Goal: Transaction & Acquisition: Purchase product/service

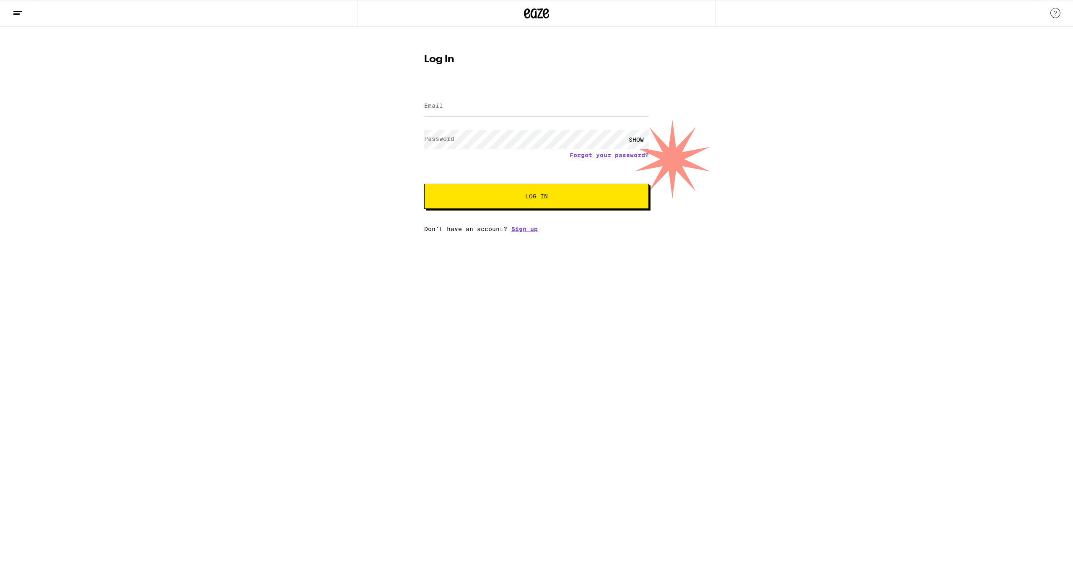
type input "[EMAIL_ADDRESS][DOMAIN_NAME]"
click at [527, 194] on span "Log In" at bounding box center [536, 196] width 23 height 6
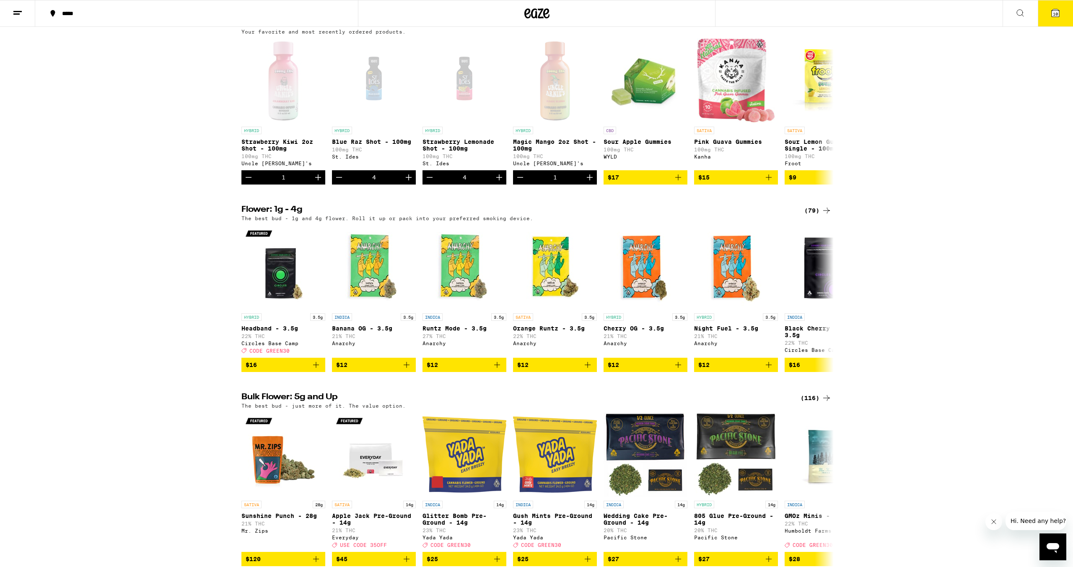
scroll to position [471, 0]
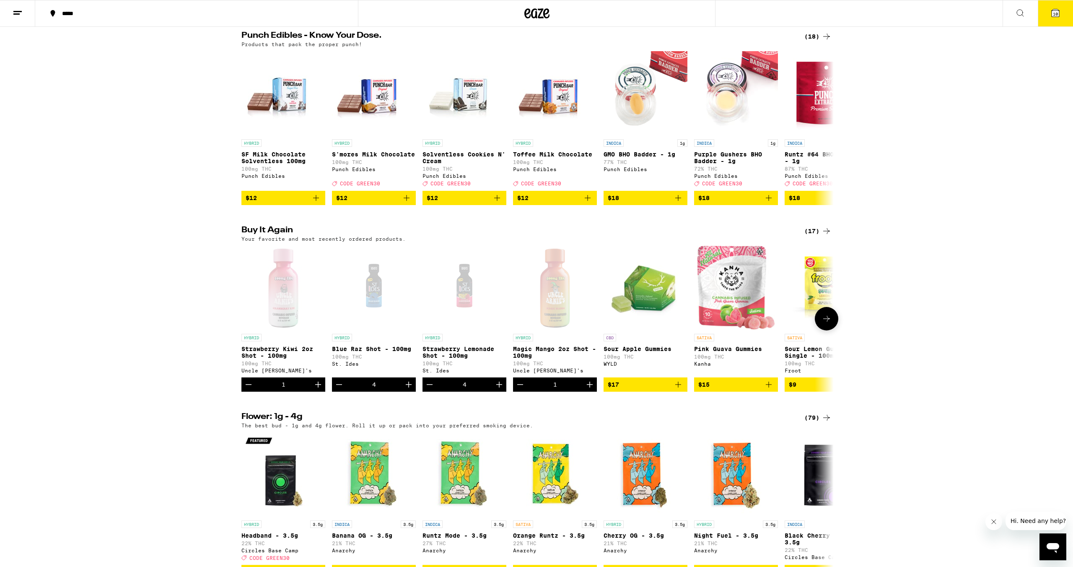
click at [519, 389] on icon "Decrement" at bounding box center [520, 384] width 10 height 10
click at [240, 392] on div "HYBRID Strawberry Kiwi 2oz Shot - 100mg 100mg THC Uncle Arnie's 1 HYBRID Blue R…" at bounding box center [537, 319] width 604 height 146
click at [246, 389] on icon "Decrement" at bounding box center [249, 384] width 10 height 10
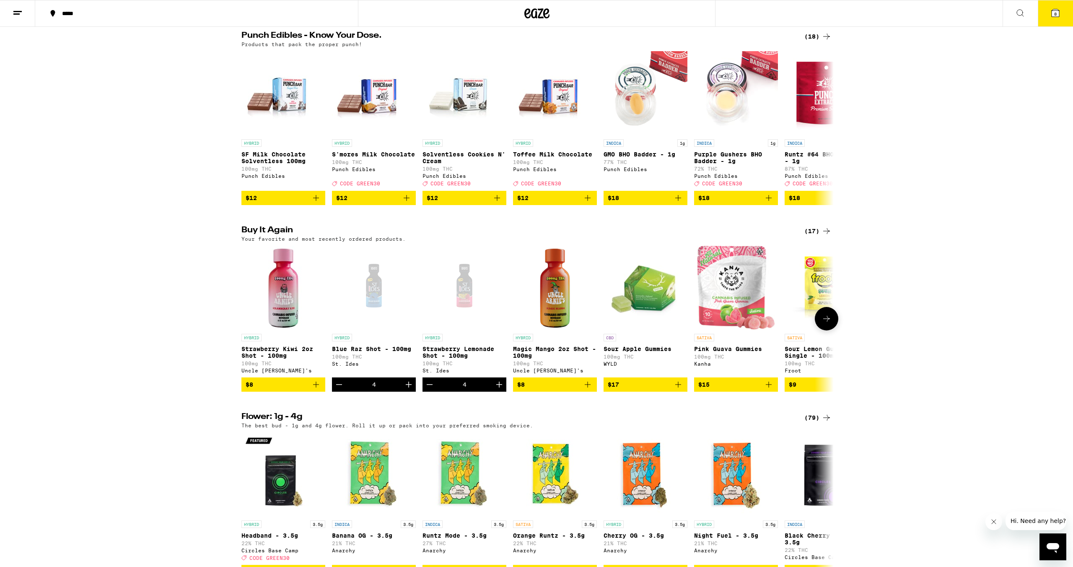
click at [326, 392] on div "HYBRID Strawberry Kiwi 2oz Shot - 100mg 100mg THC Uncle [PERSON_NAME]'s $8 HYBR…" at bounding box center [537, 319] width 604 height 146
click at [333, 392] on button "Decrement" at bounding box center [339, 384] width 14 height 14
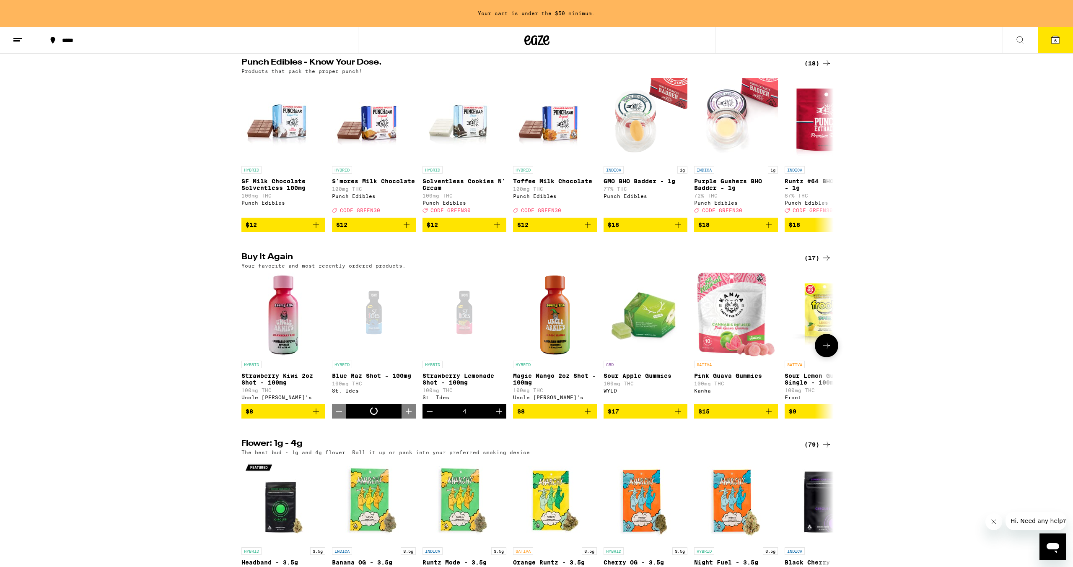
scroll to position [498, 0]
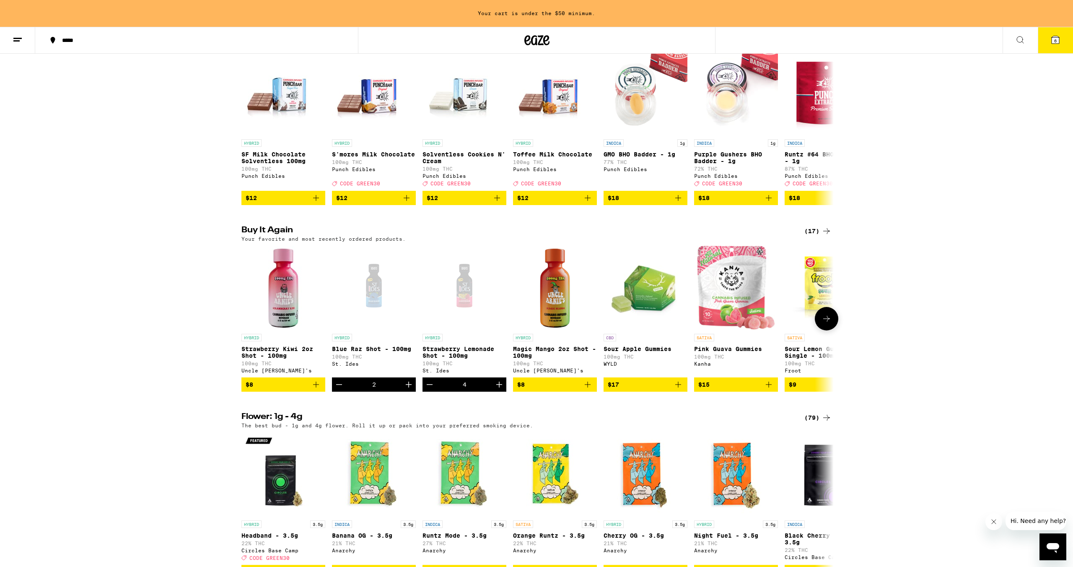
click at [496, 387] on icon "Increment" at bounding box center [499, 385] width 6 height 6
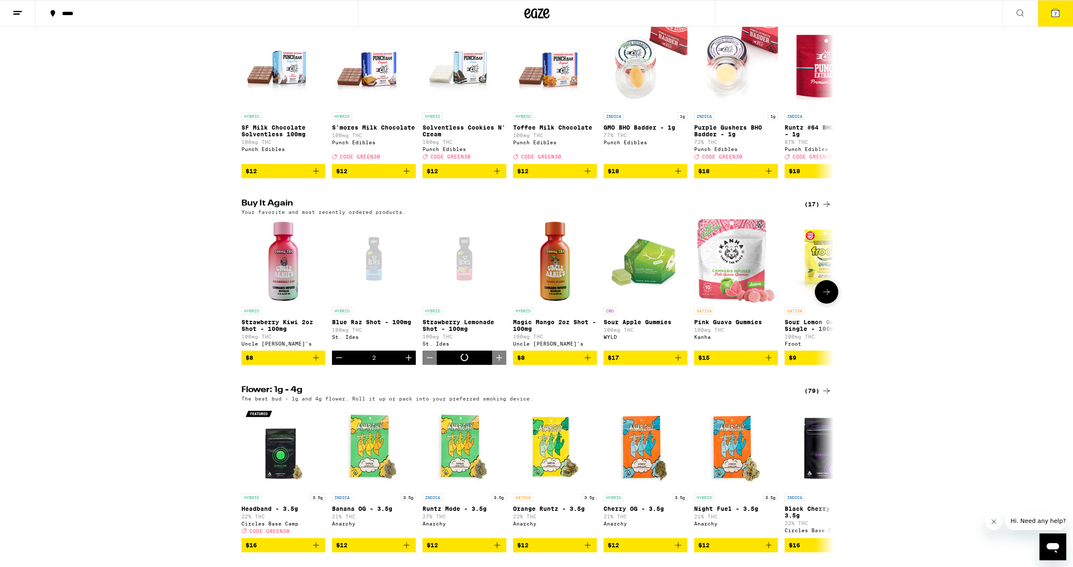
scroll to position [471, 0]
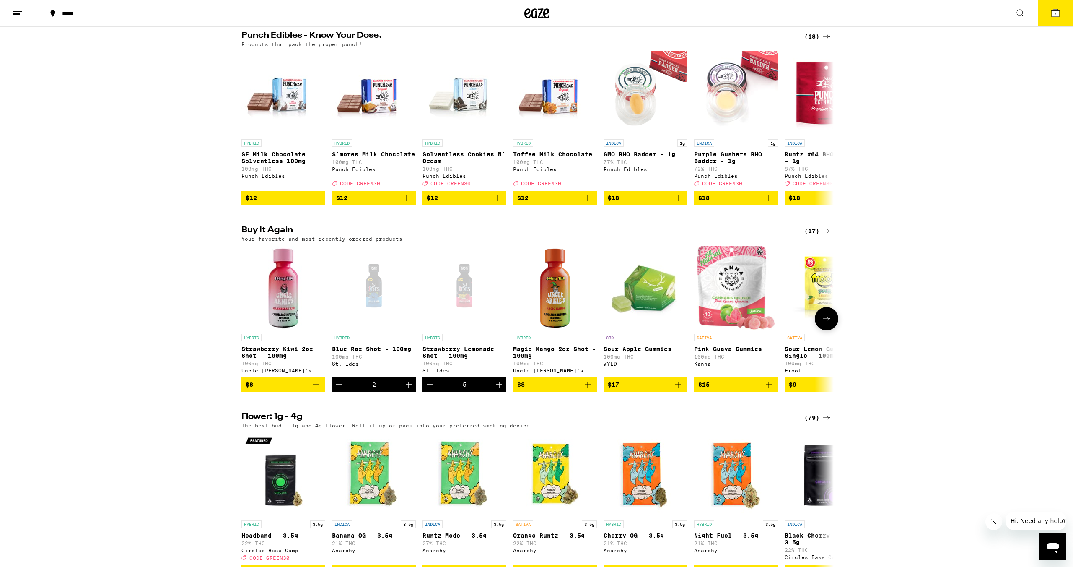
click at [496, 387] on icon "Increment" at bounding box center [499, 385] width 6 height 6
click at [1049, 10] on button "8" at bounding box center [1055, 13] width 35 height 26
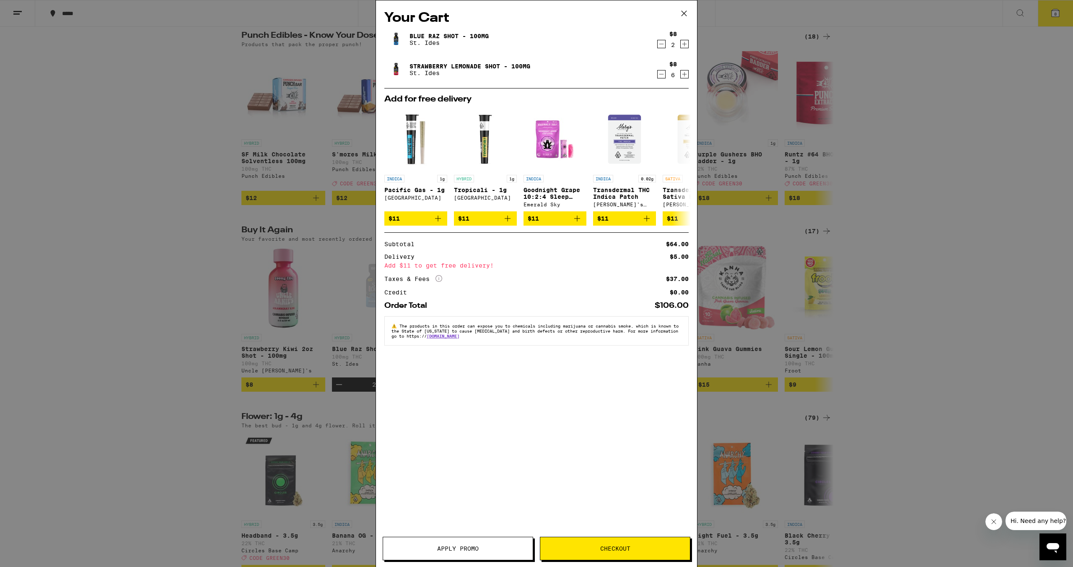
click at [929, 207] on div "Your Cart Blue Raz Shot - 100mg St. Ides $8 2 Strawberry Lemonade Shot - 100mg …" at bounding box center [536, 283] width 1073 height 567
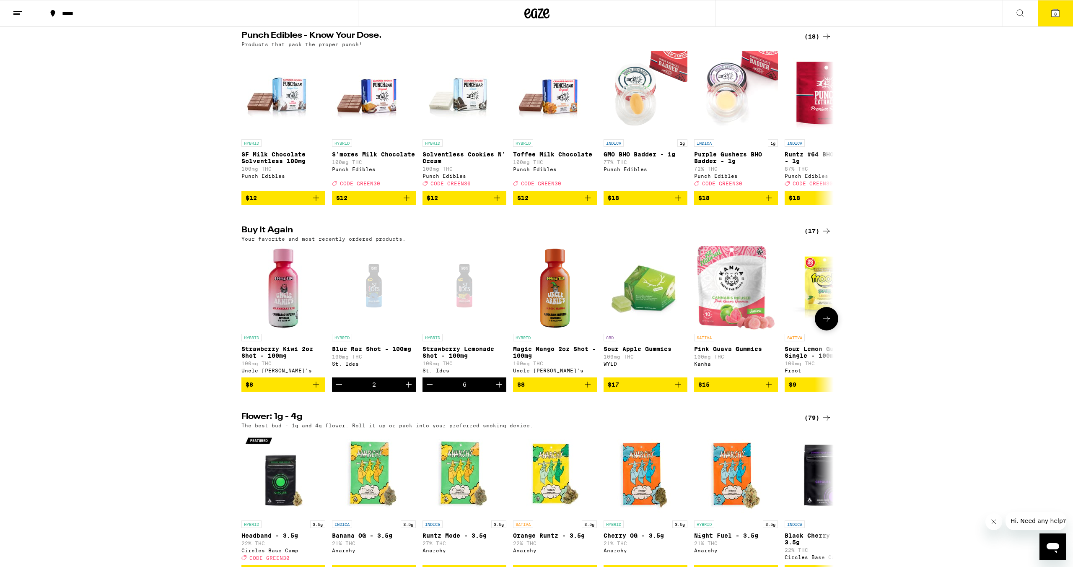
click at [343, 389] on icon "Decrement" at bounding box center [339, 384] width 10 height 10
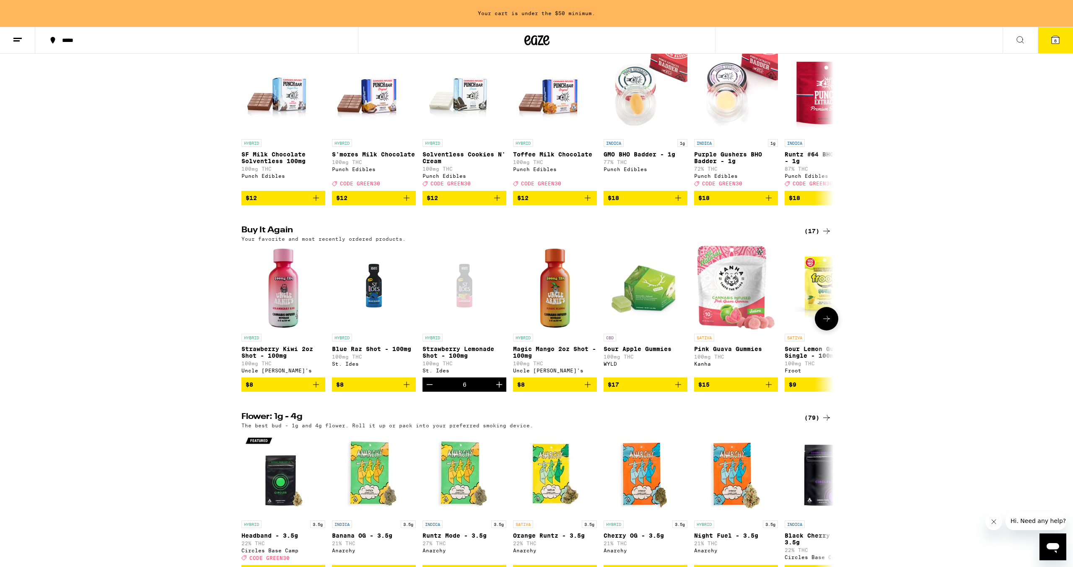
click at [433, 389] on icon "Decrement" at bounding box center [430, 384] width 10 height 10
click at [1051, 37] on icon at bounding box center [1056, 40] width 10 height 10
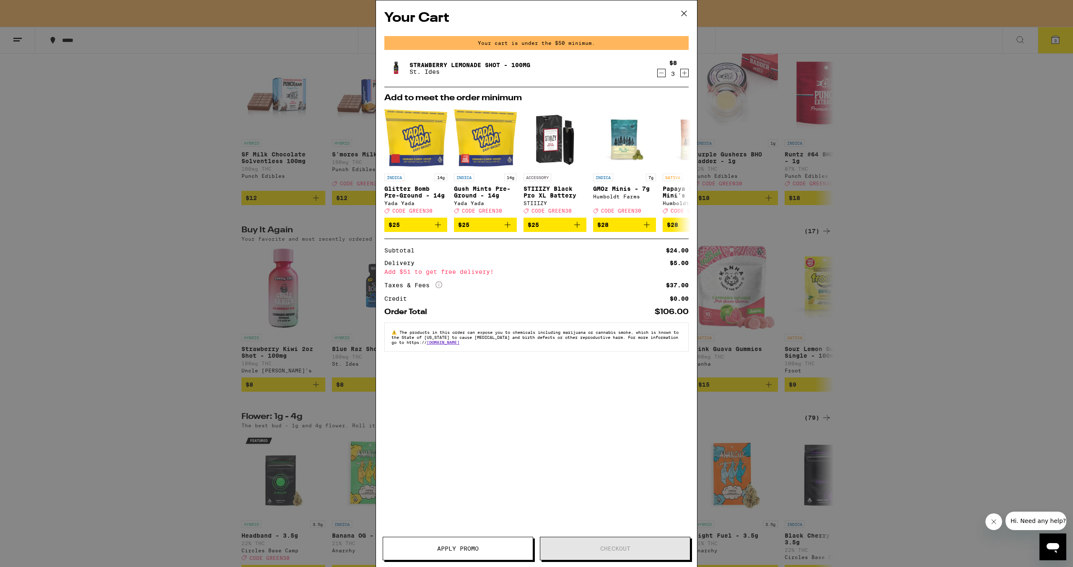
click at [690, 13] on button at bounding box center [684, 13] width 26 height 27
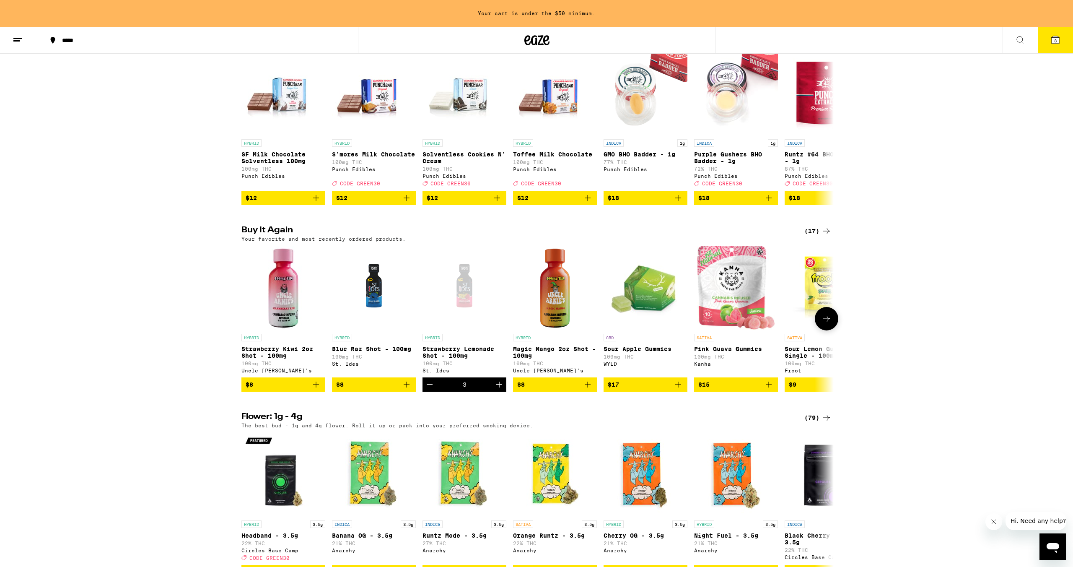
click at [500, 389] on icon "Increment" at bounding box center [499, 384] width 10 height 10
click at [405, 389] on icon "Add to bag" at bounding box center [407, 384] width 10 height 10
click at [405, 389] on icon "Increment" at bounding box center [409, 384] width 10 height 10
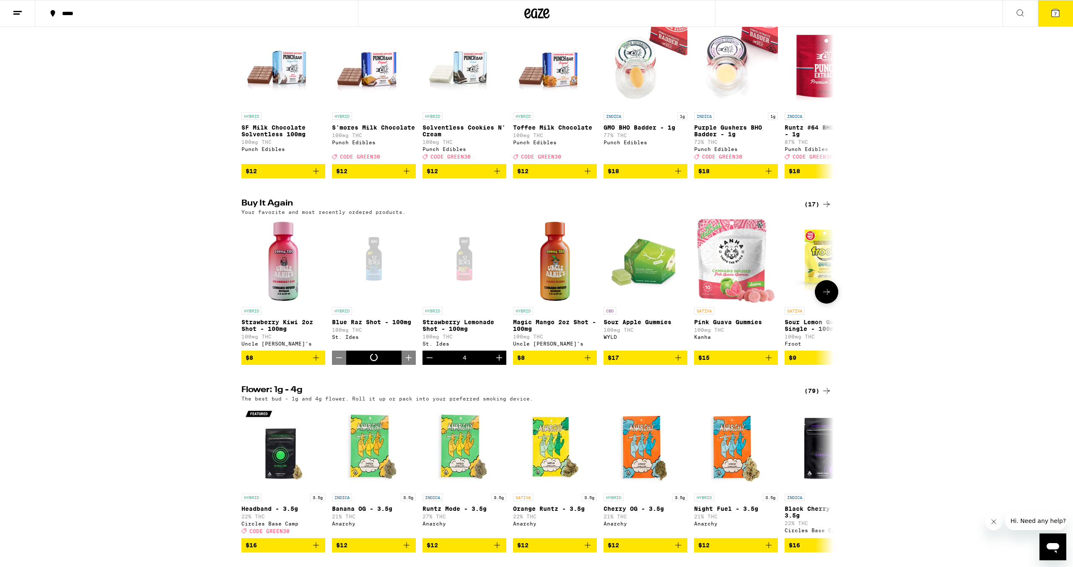
scroll to position [471, 0]
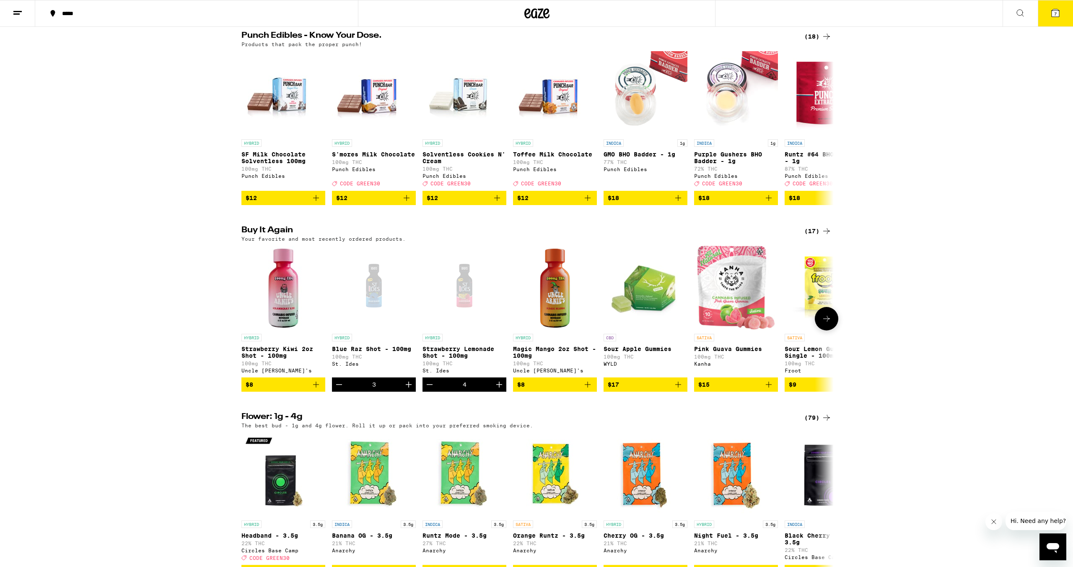
click at [405, 389] on icon "Increment" at bounding box center [409, 384] width 10 height 10
click at [498, 389] on icon "Increment" at bounding box center [499, 384] width 10 height 10
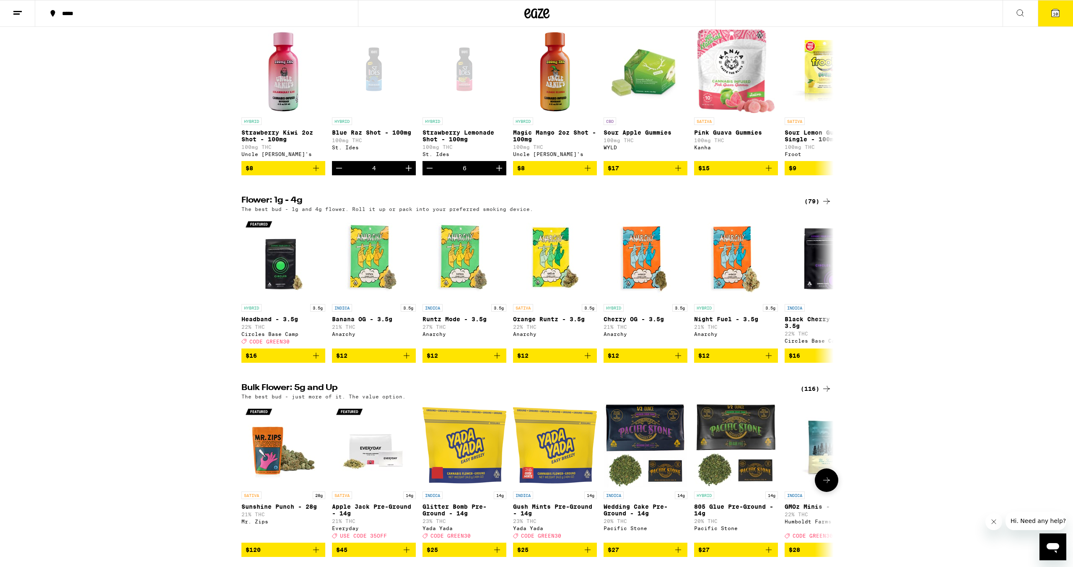
scroll to position [737, 0]
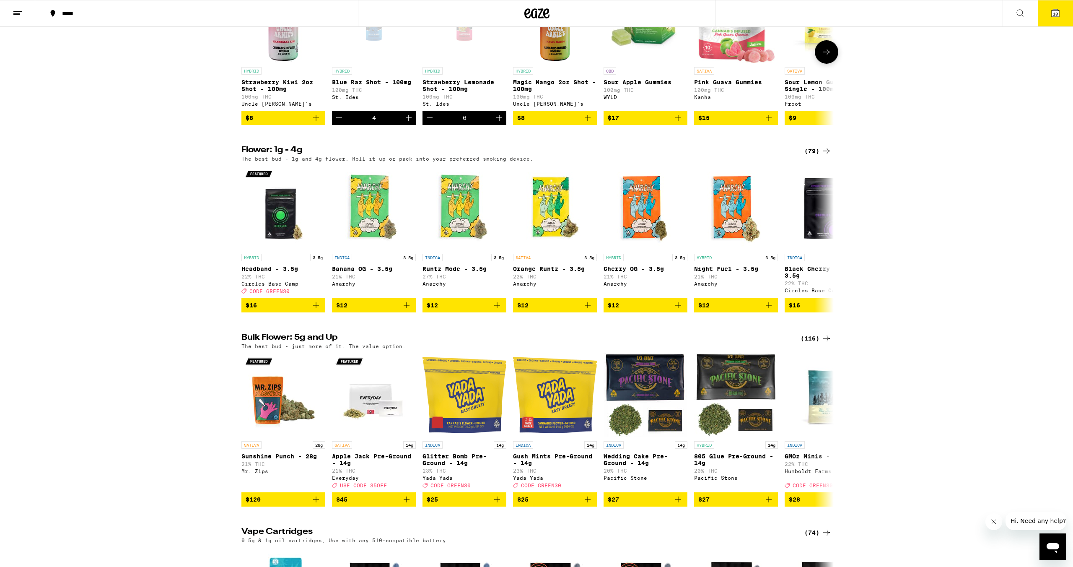
click at [341, 123] on icon "Decrement" at bounding box center [339, 118] width 10 height 10
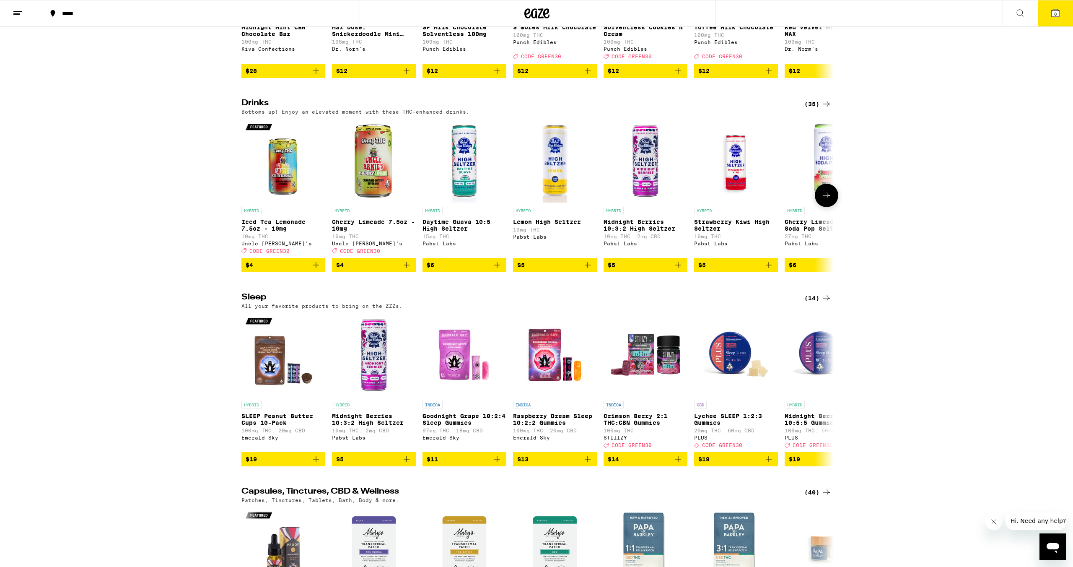
scroll to position [2901, 0]
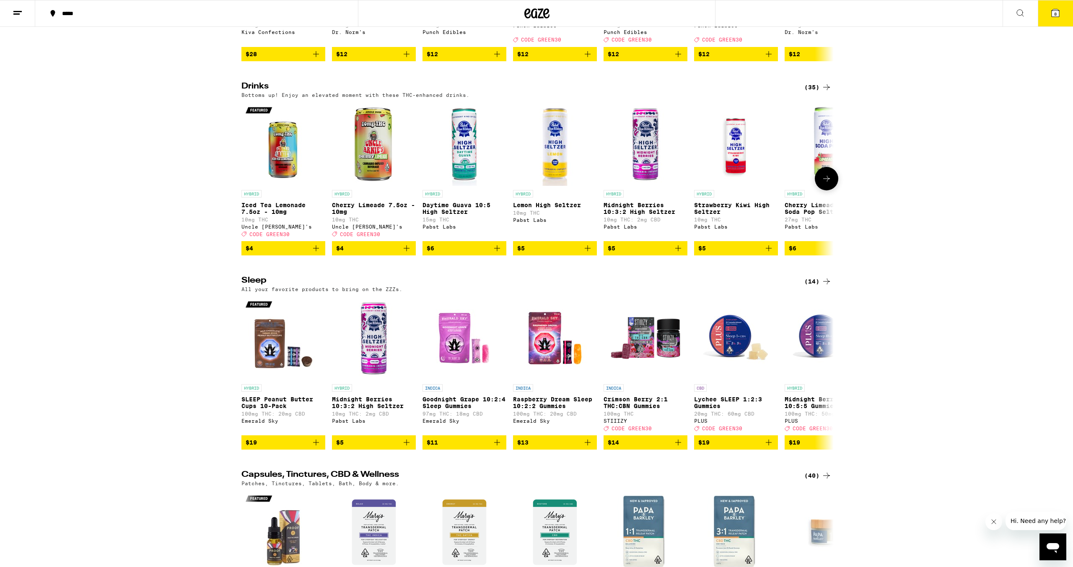
click at [824, 184] on icon at bounding box center [827, 179] width 10 height 10
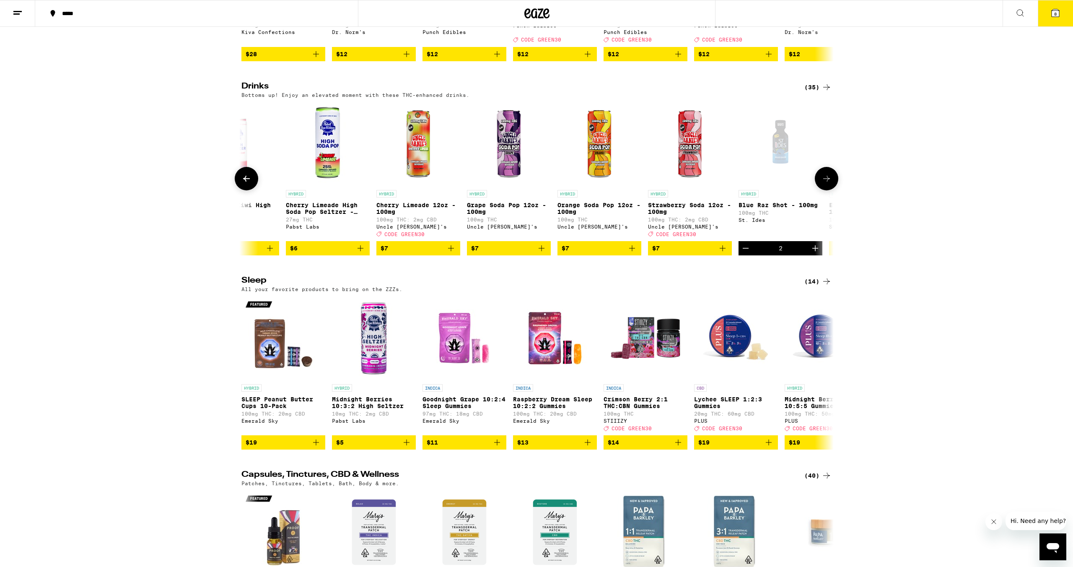
click at [824, 184] on icon at bounding box center [827, 179] width 10 height 10
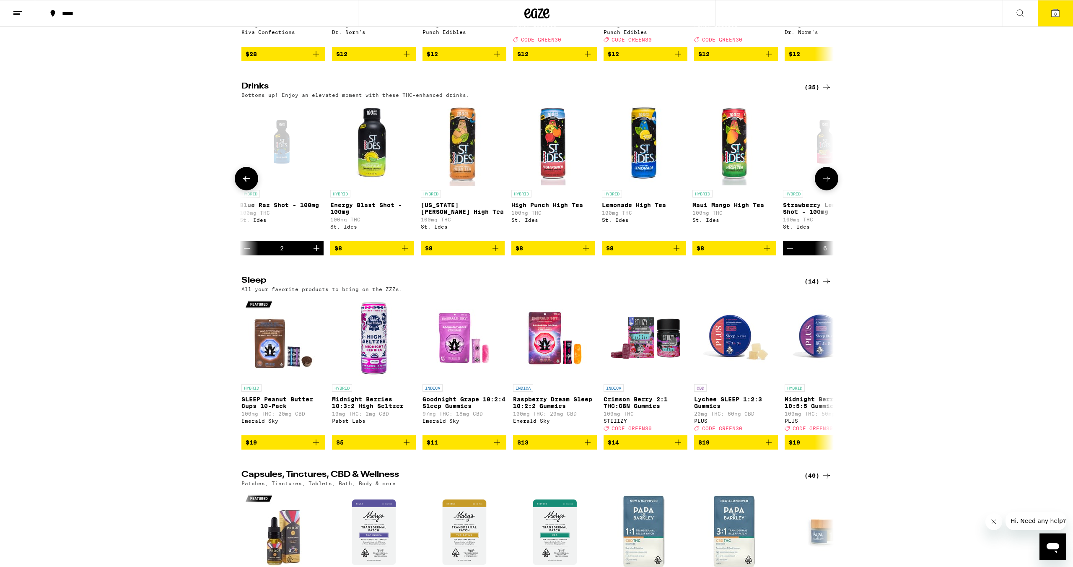
click at [824, 184] on icon at bounding box center [827, 179] width 10 height 10
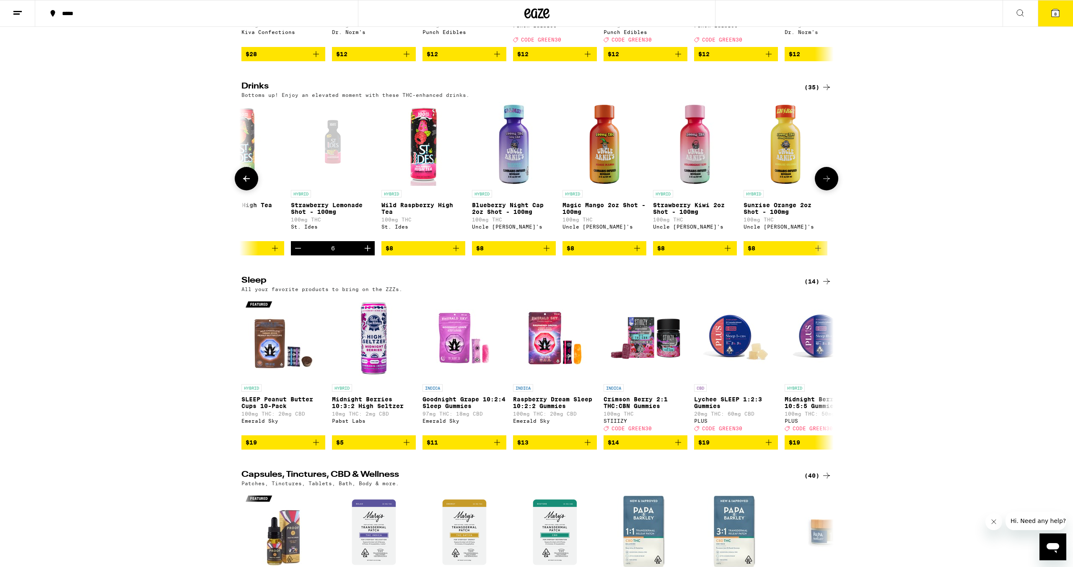
scroll to position [0, 1497]
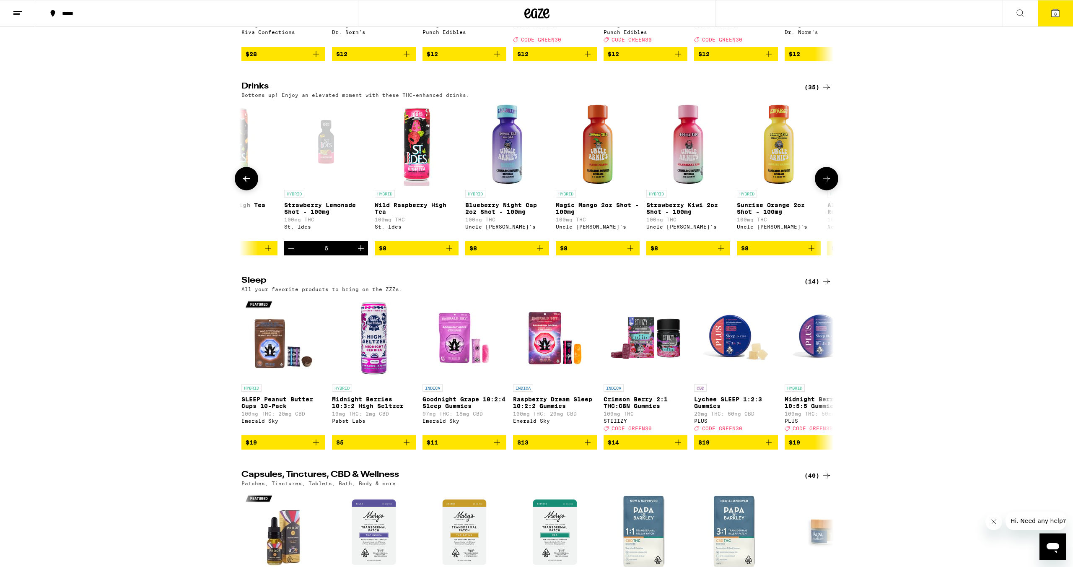
click at [824, 184] on icon at bounding box center [827, 179] width 10 height 10
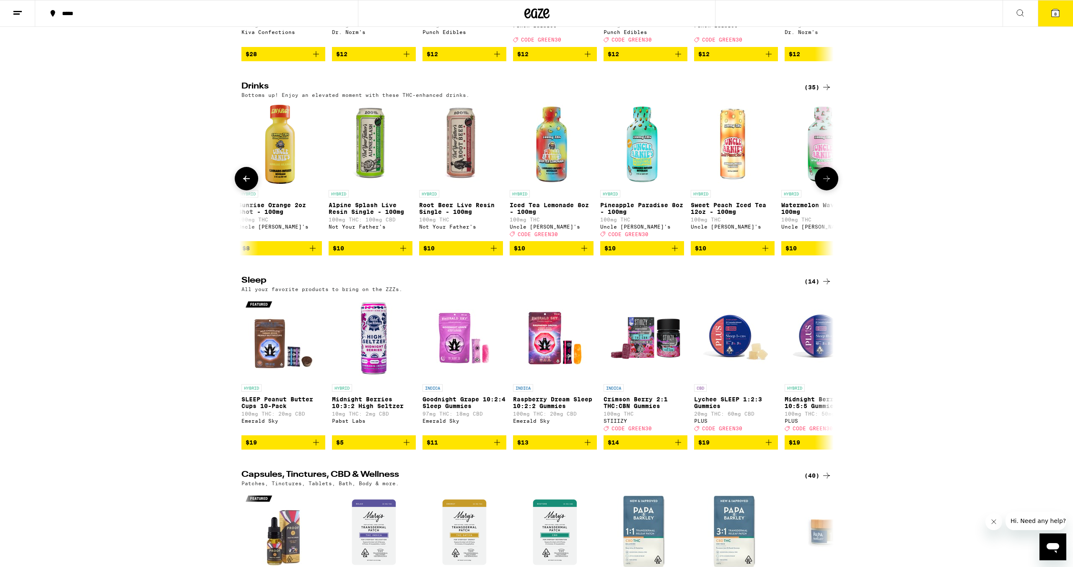
click at [824, 184] on icon at bounding box center [827, 179] width 10 height 10
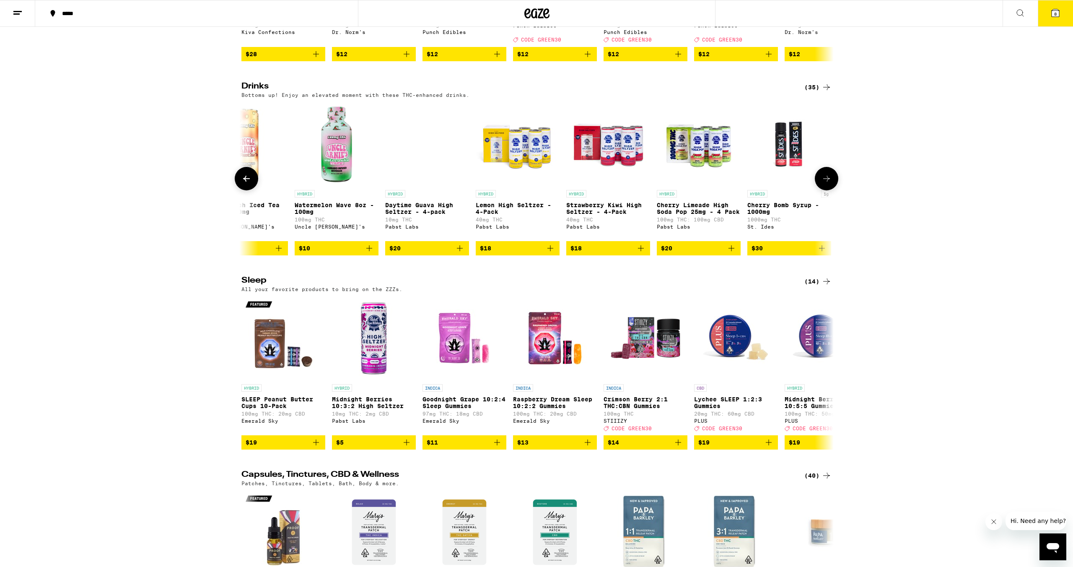
scroll to position [0, 2494]
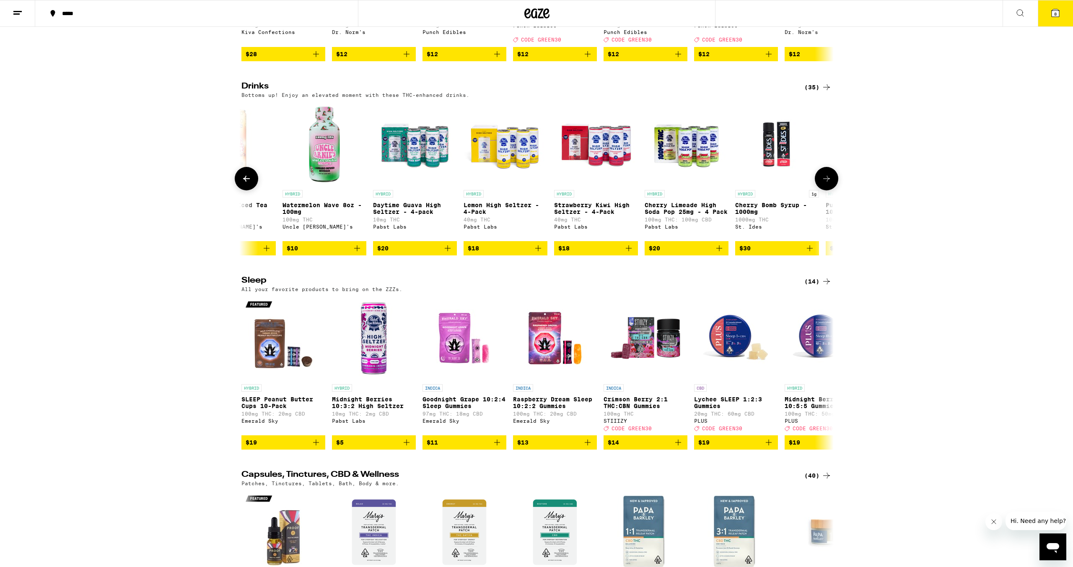
click at [824, 184] on icon at bounding box center [827, 179] width 10 height 10
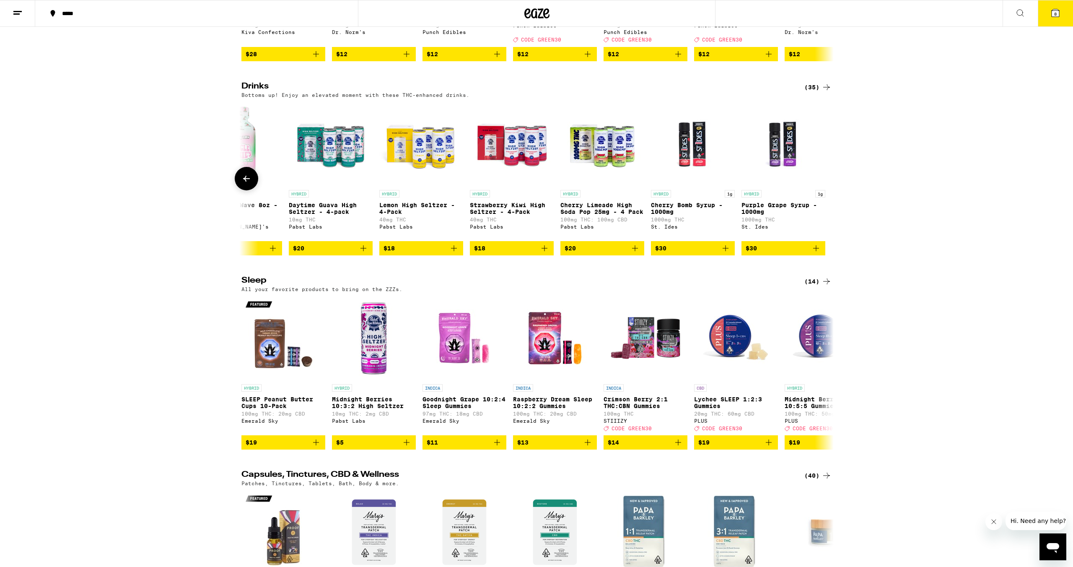
scroll to position [0, 2579]
click at [1051, 17] on icon at bounding box center [1056, 13] width 10 height 10
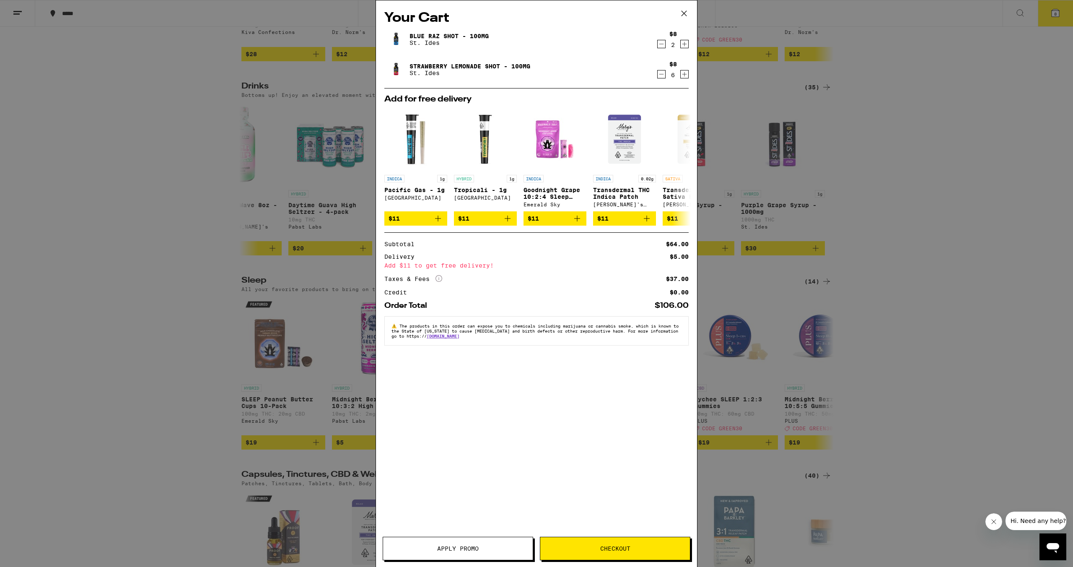
click at [988, 117] on div "Your Cart Blue Raz Shot - 100mg St. Ides $8 2 Strawberry Lemonade Shot - 100mg …" at bounding box center [536, 283] width 1073 height 567
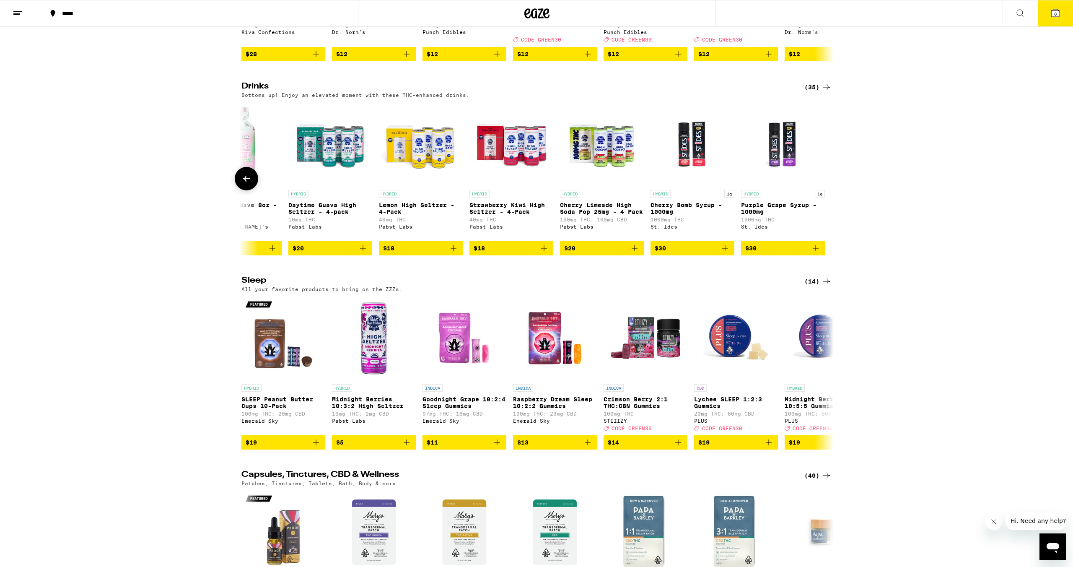
click at [542, 253] on icon "Add to bag" at bounding box center [544, 248] width 10 height 10
click at [503, 186] on div "Open page for Strawberry Kiwi High Seltzer - 4-Pack from Pabst Labs" at bounding box center [512, 144] width 84 height 84
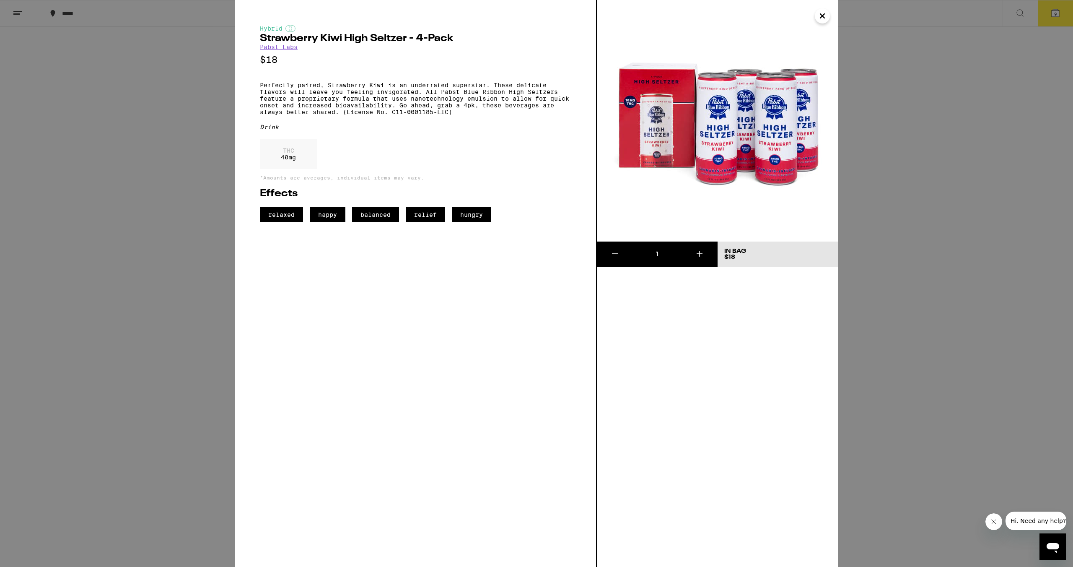
click at [738, 125] on img at bounding box center [717, 120] width 241 height 241
click at [823, 16] on icon "Close" at bounding box center [822, 16] width 4 height 4
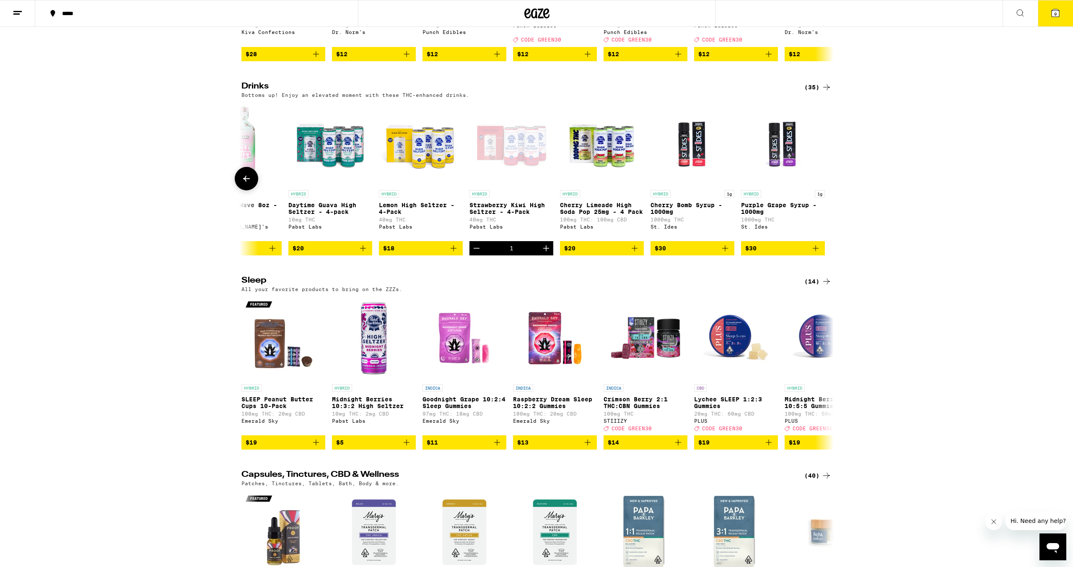
click at [481, 253] on icon "Decrement" at bounding box center [477, 248] width 10 height 10
click at [243, 184] on icon at bounding box center [246, 179] width 10 height 10
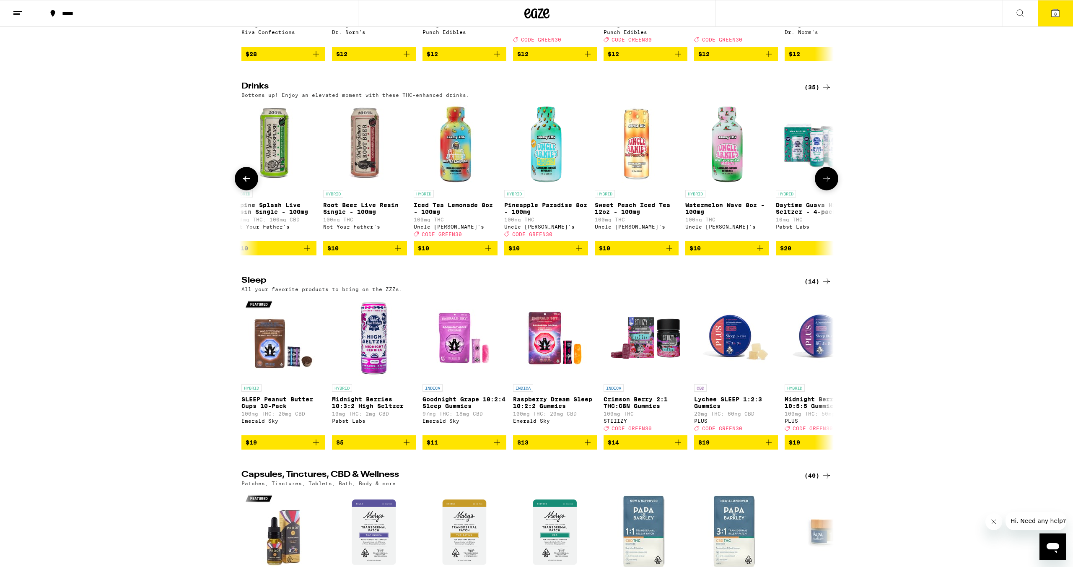
click at [243, 184] on icon at bounding box center [246, 179] width 10 height 10
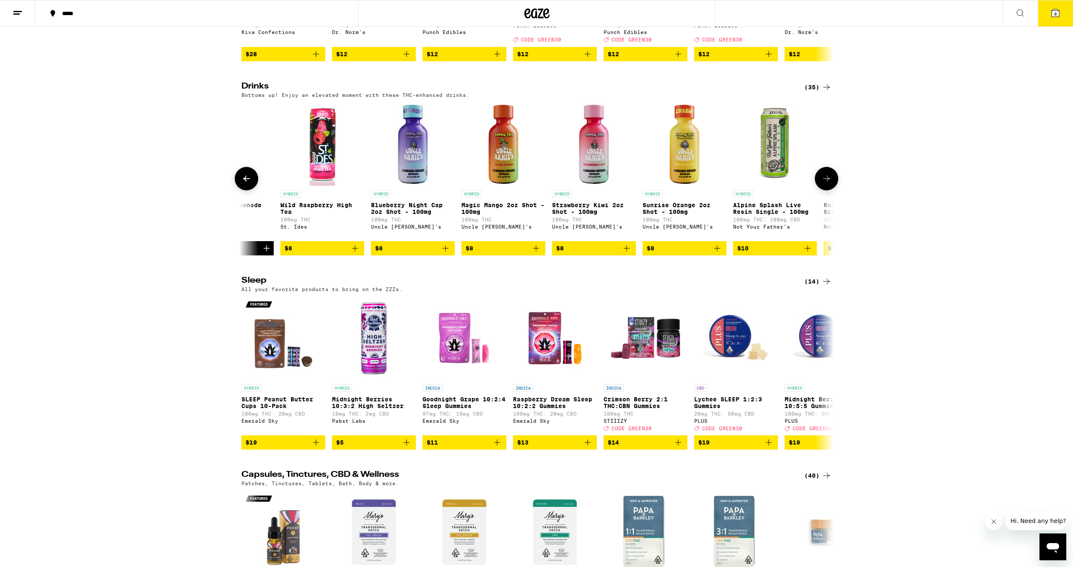
click at [243, 184] on icon at bounding box center [246, 179] width 10 height 10
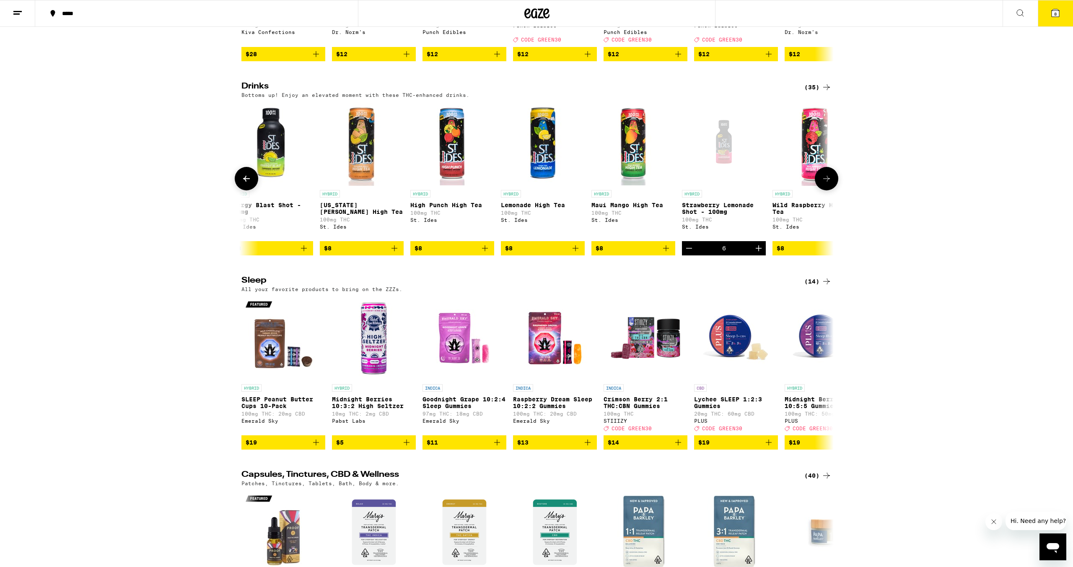
scroll to position [0, 1092]
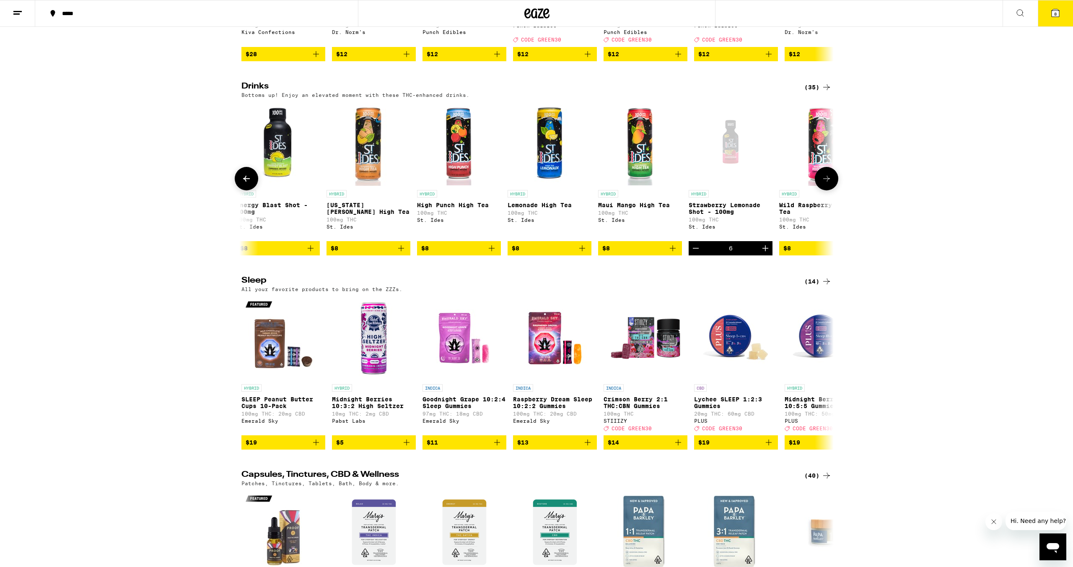
click at [243, 184] on icon at bounding box center [246, 179] width 10 height 10
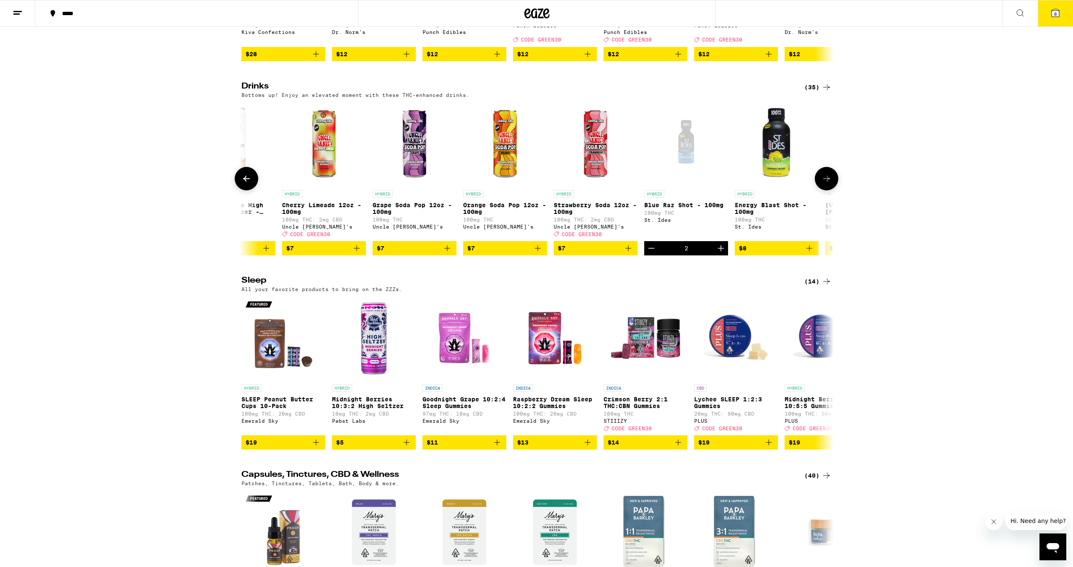
click at [244, 184] on icon at bounding box center [246, 179] width 10 height 10
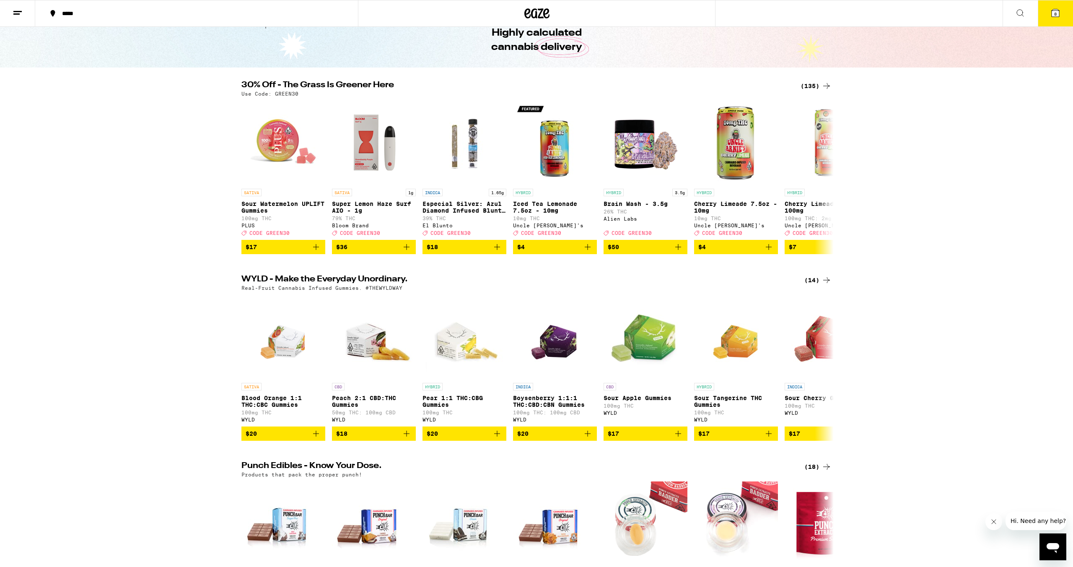
scroll to position [0, 0]
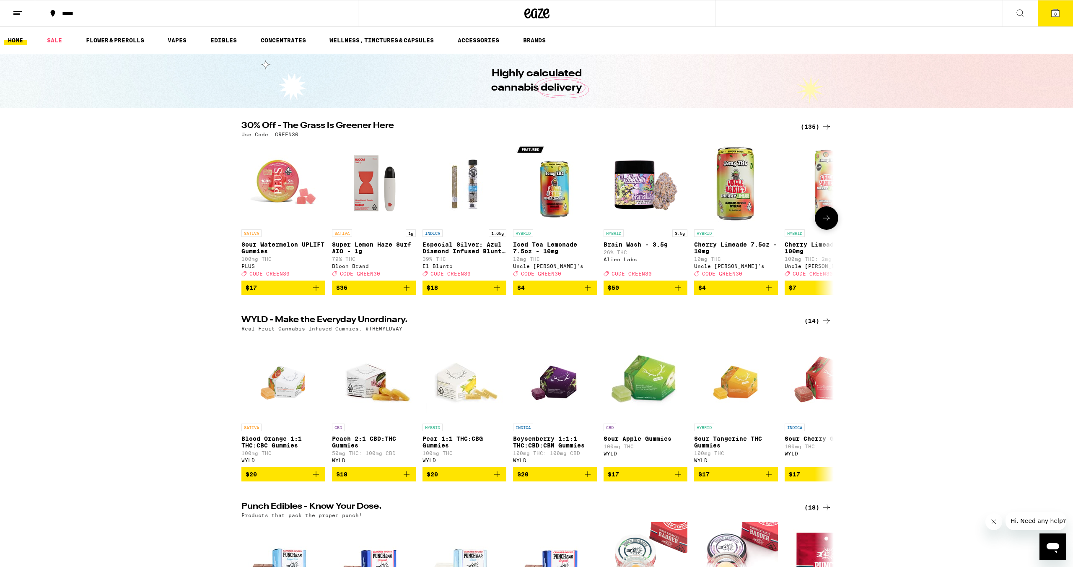
click at [319, 293] on icon "Add to bag" at bounding box center [316, 288] width 10 height 10
click at [1049, 11] on button "9" at bounding box center [1055, 13] width 35 height 26
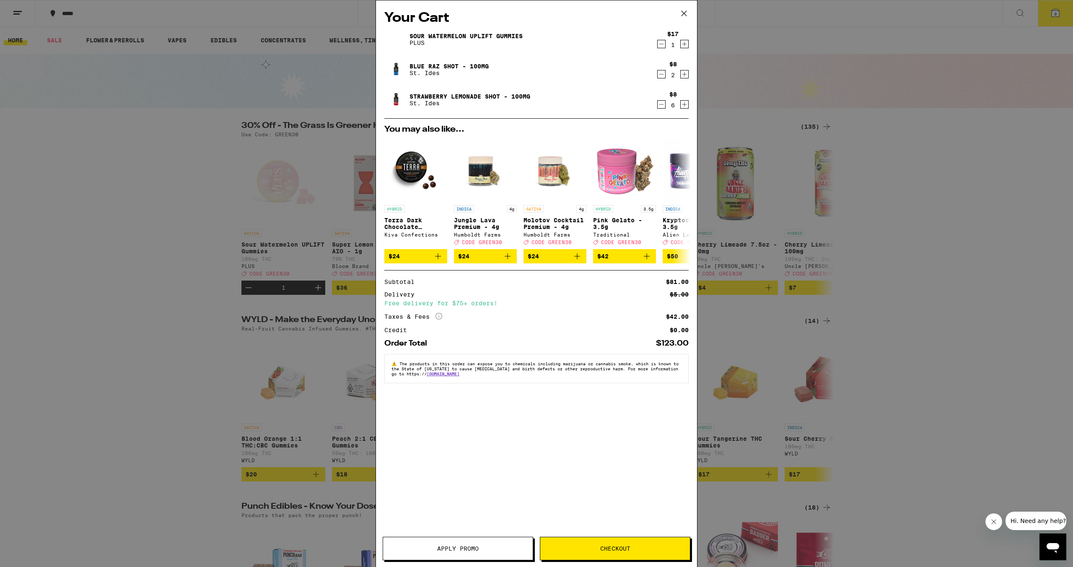
click at [490, 553] on button "Apply Promo" at bounding box center [458, 548] width 151 height 23
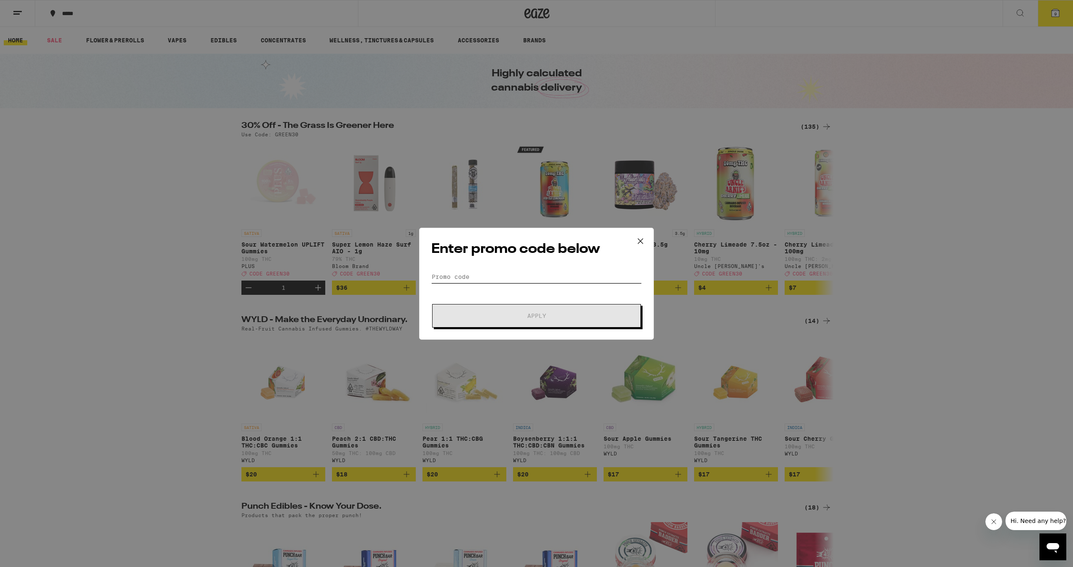
click at [511, 280] on input "Promo Code" at bounding box center [536, 276] width 210 height 13
type input "GREEN30"
click at [500, 316] on span "Apply" at bounding box center [536, 316] width 151 height 6
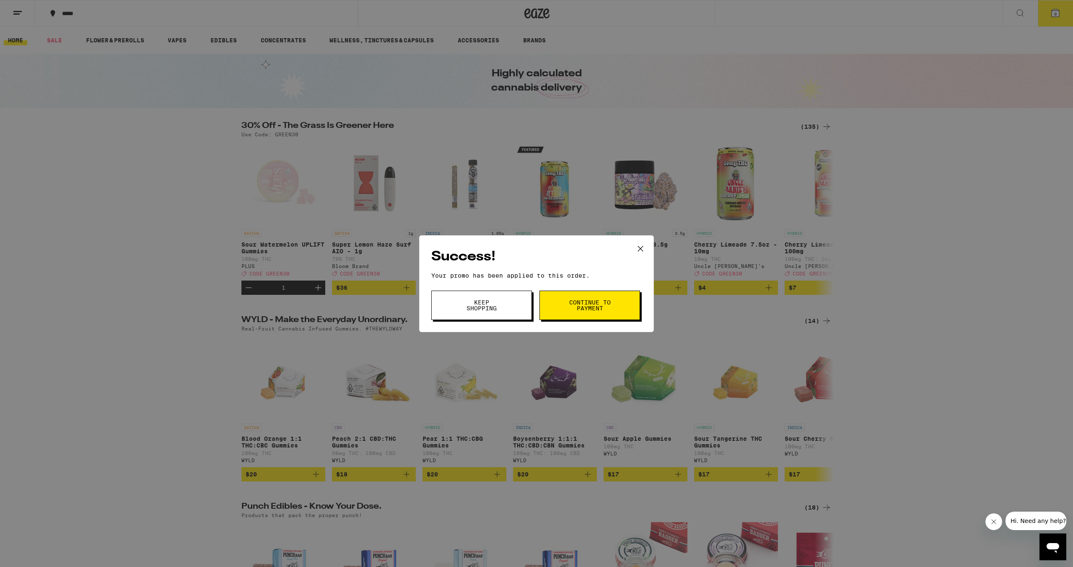
click at [511, 304] on button "Keep Shopping" at bounding box center [481, 305] width 101 height 29
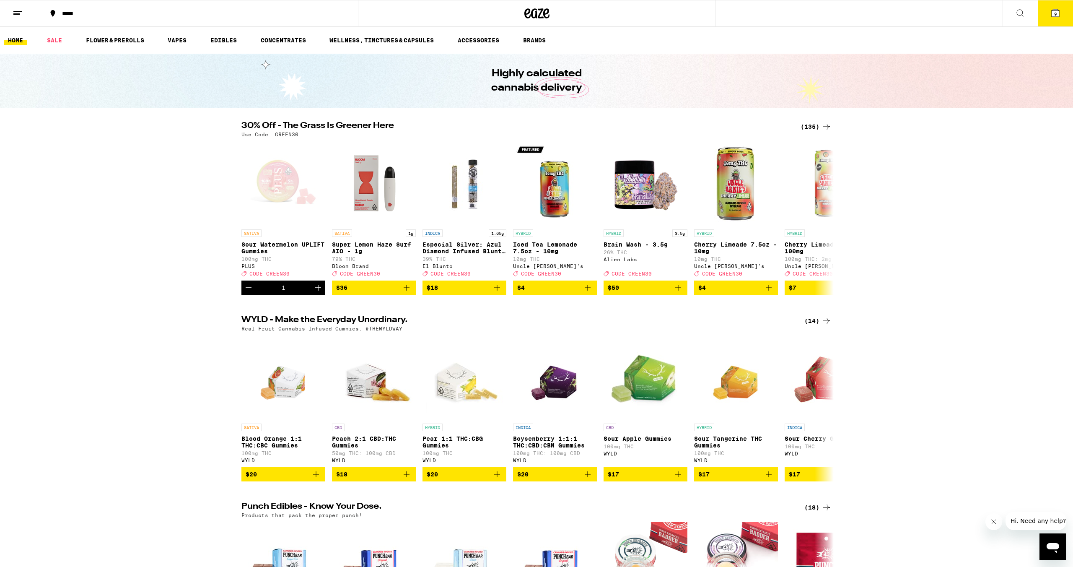
click at [1047, 16] on button "9" at bounding box center [1055, 13] width 35 height 26
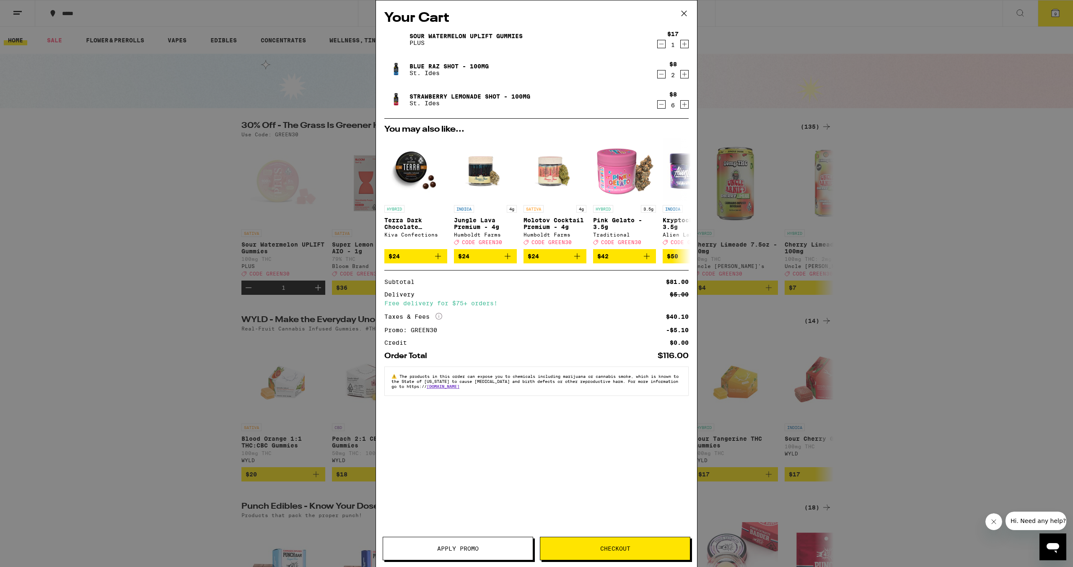
click at [643, 545] on button "Checkout" at bounding box center [615, 548] width 151 height 23
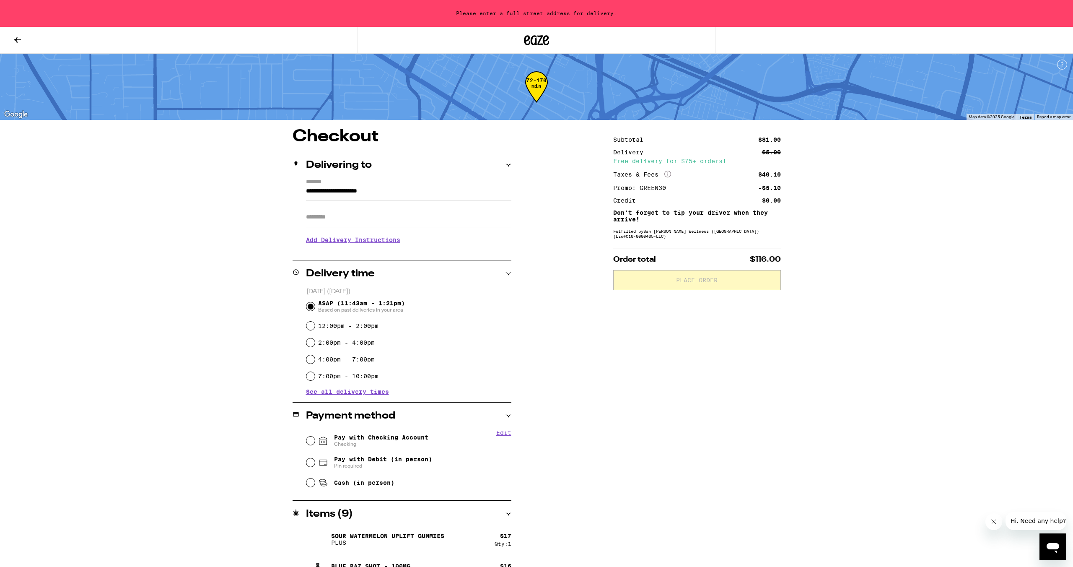
click at [424, 189] on input "**********" at bounding box center [408, 193] width 205 height 14
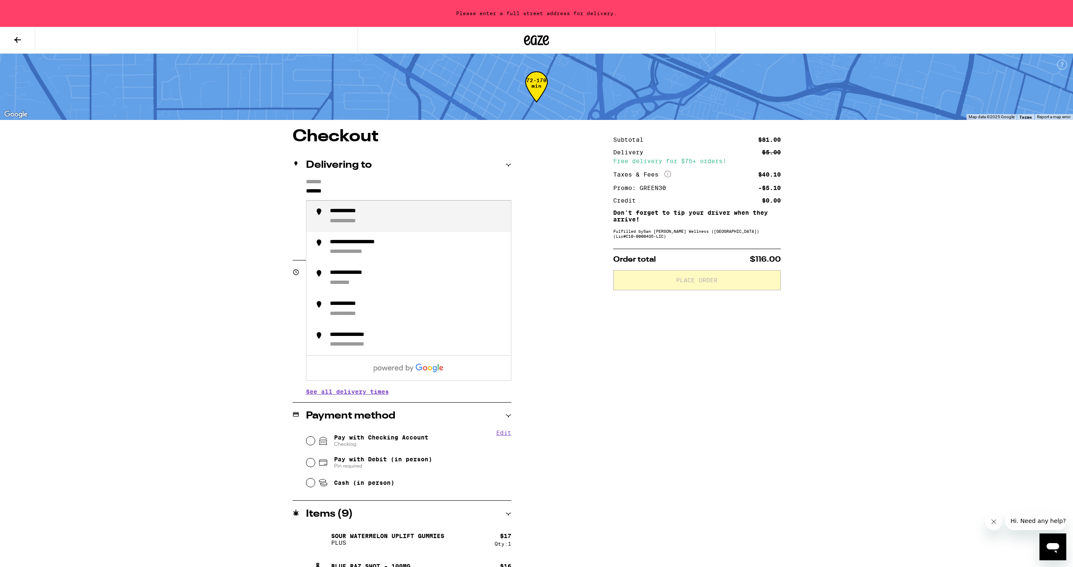
click at [410, 206] on li "**********" at bounding box center [408, 216] width 205 height 31
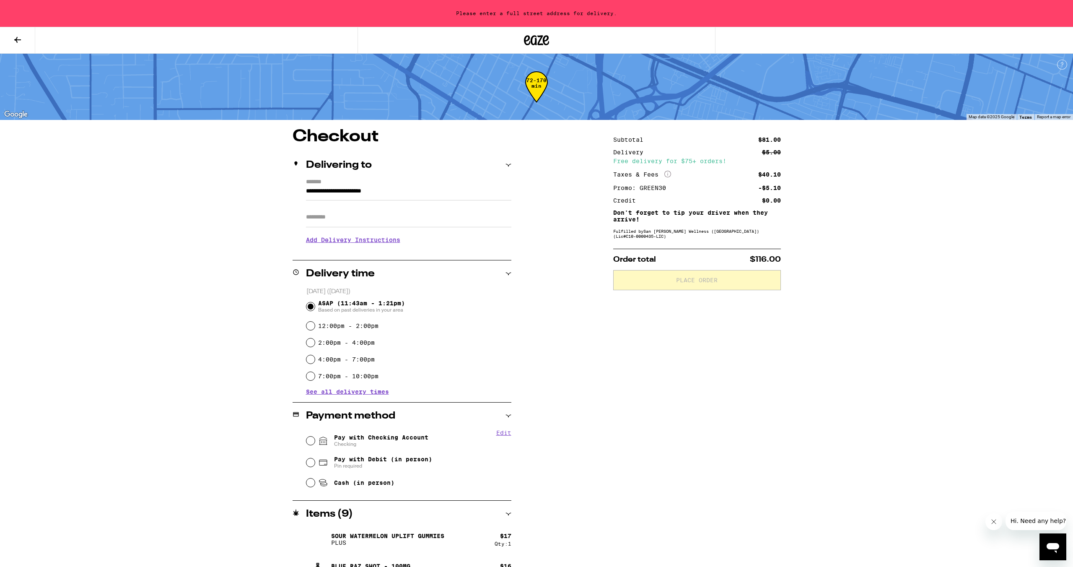
click at [401, 221] on div "**********" at bounding box center [402, 215] width 219 height 72
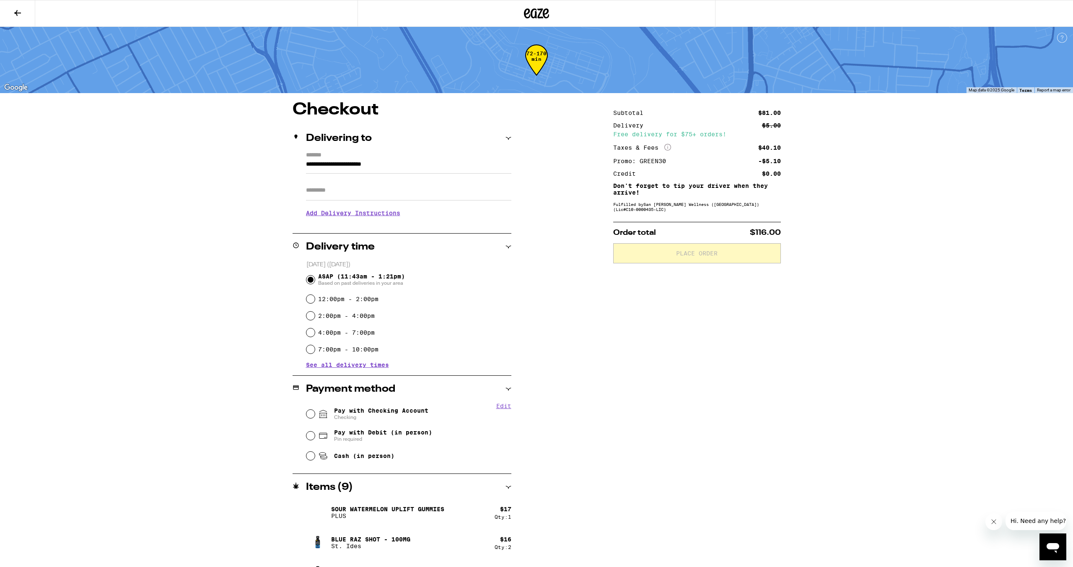
click at [571, 252] on div "**********" at bounding box center [537, 346] width 604 height 490
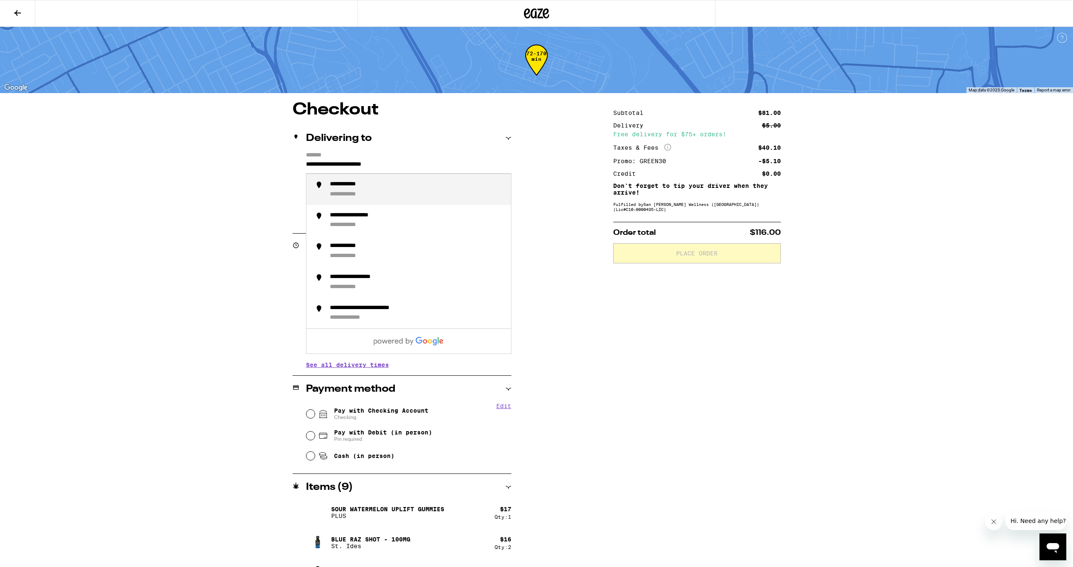
click at [349, 162] on input "**********" at bounding box center [408, 166] width 205 height 14
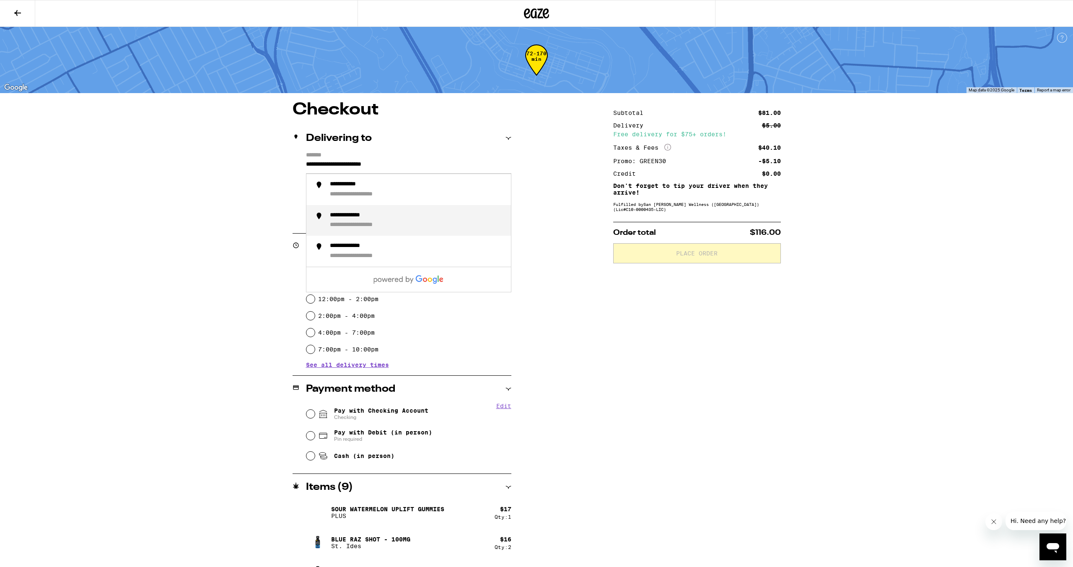
click at [372, 221] on div "**********" at bounding box center [417, 221] width 174 height 18
type input "**********"
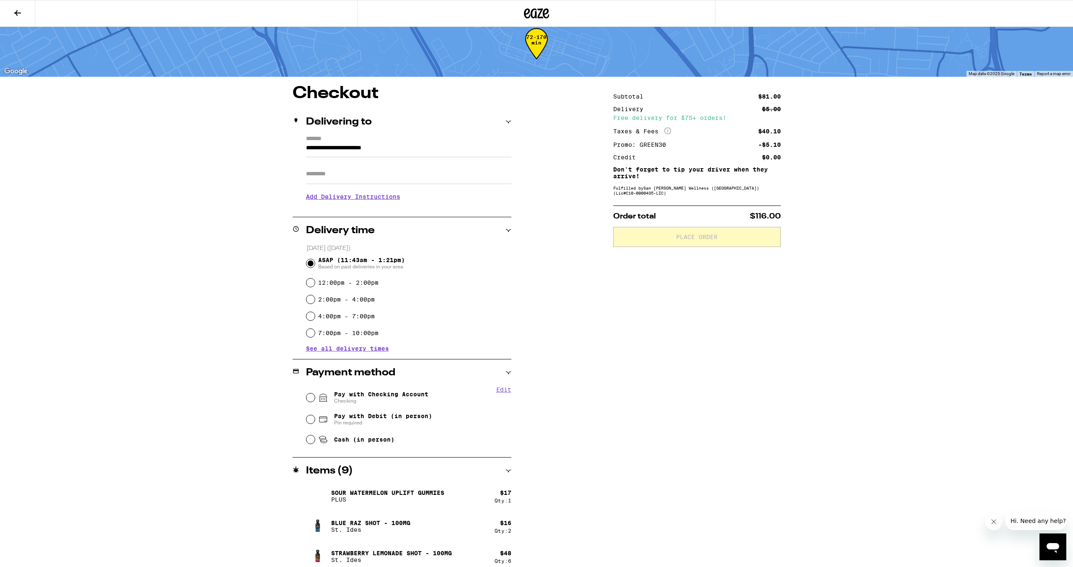
scroll to position [25, 0]
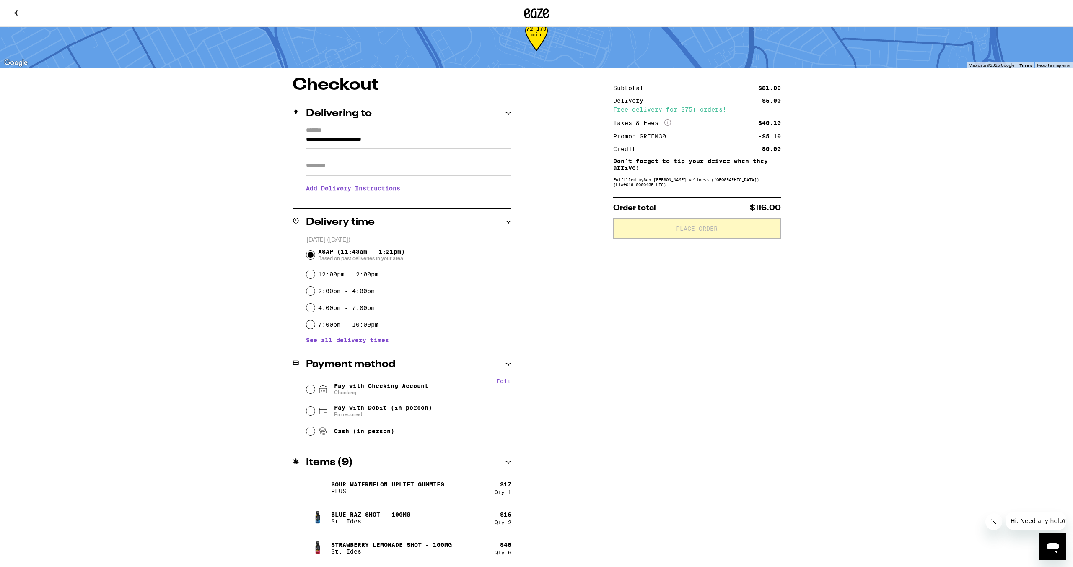
click at [381, 387] on span "Pay with Checking Account Checking" at bounding box center [381, 388] width 94 height 13
click at [315, 387] on input "Pay with Checking Account Checking" at bounding box center [310, 389] width 8 height 8
radio input "true"
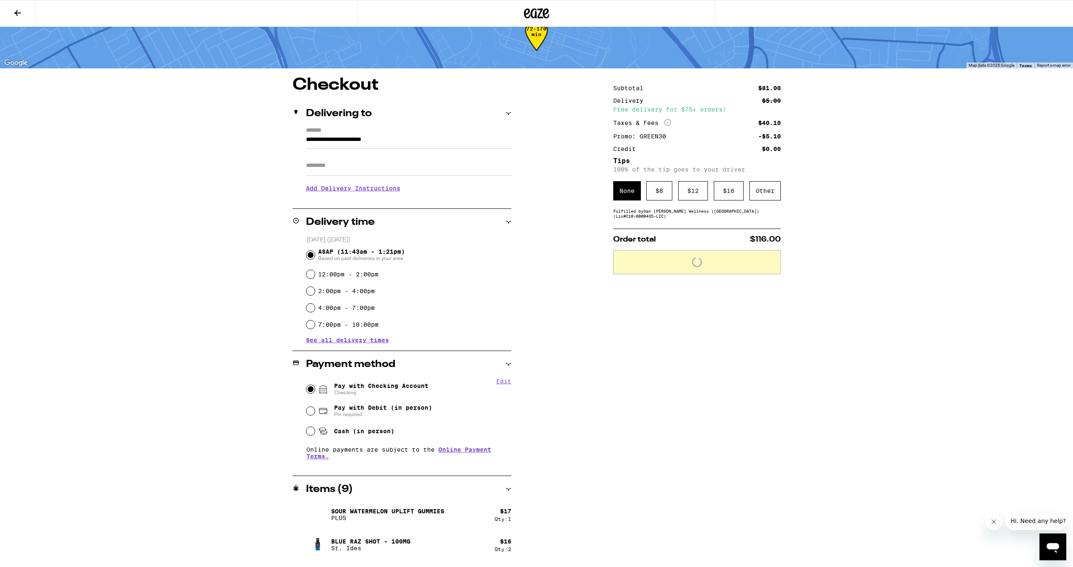
scroll to position [52, 0]
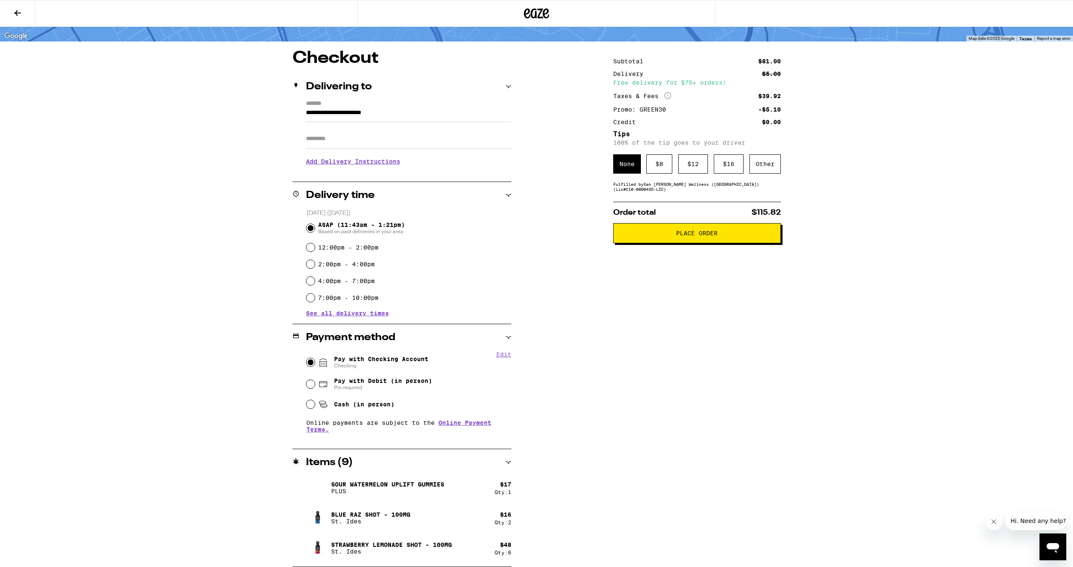
click at [721, 236] on span "Place Order" at bounding box center [696, 233] width 153 height 6
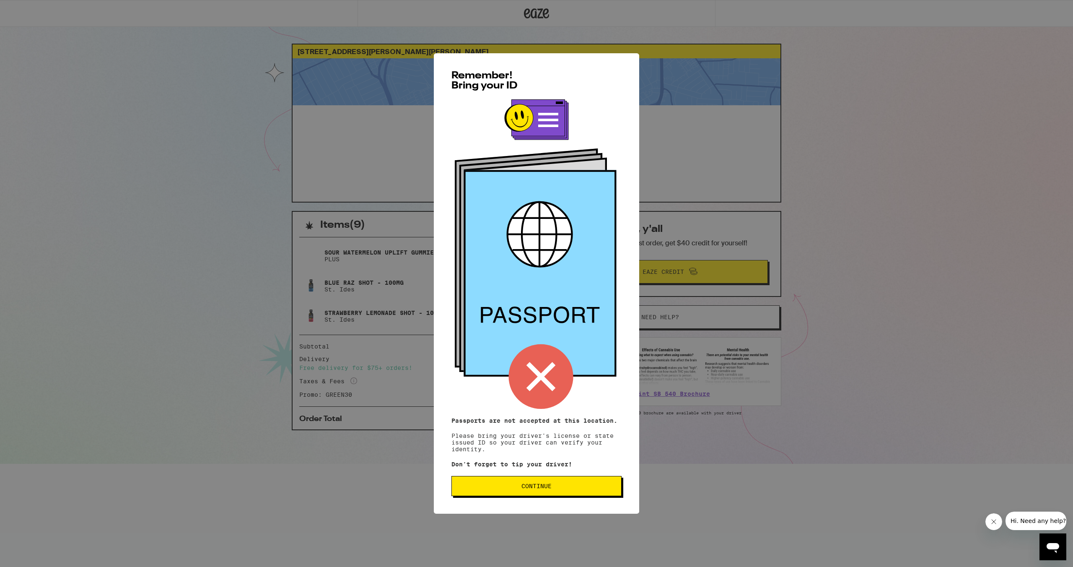
click at [561, 491] on button "Continue" at bounding box center [537, 486] width 170 height 20
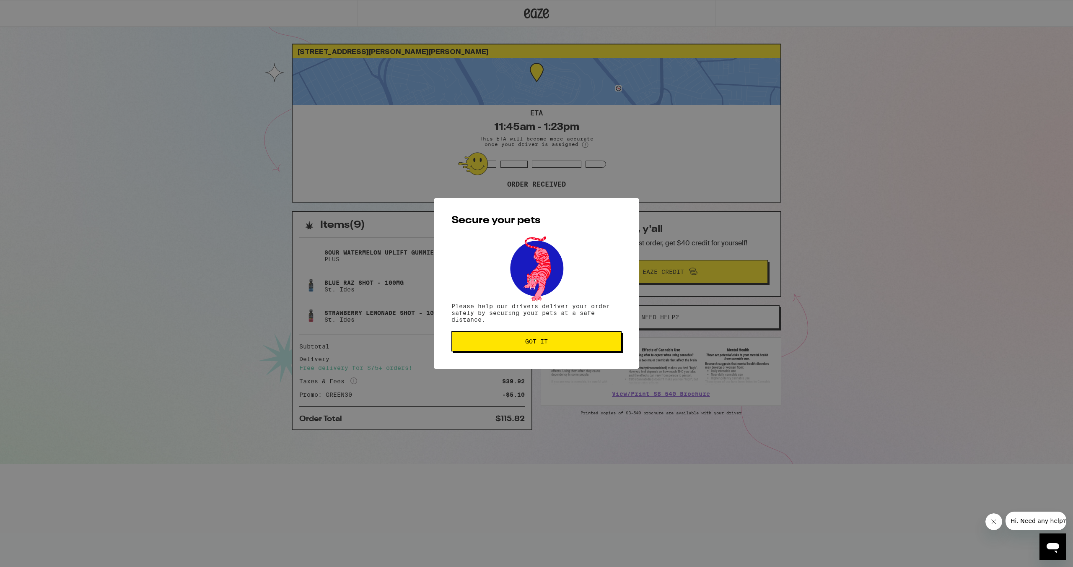
click at [566, 351] on button "Got it" at bounding box center [537, 341] width 170 height 20
